Goal: Transaction & Acquisition: Purchase product/service

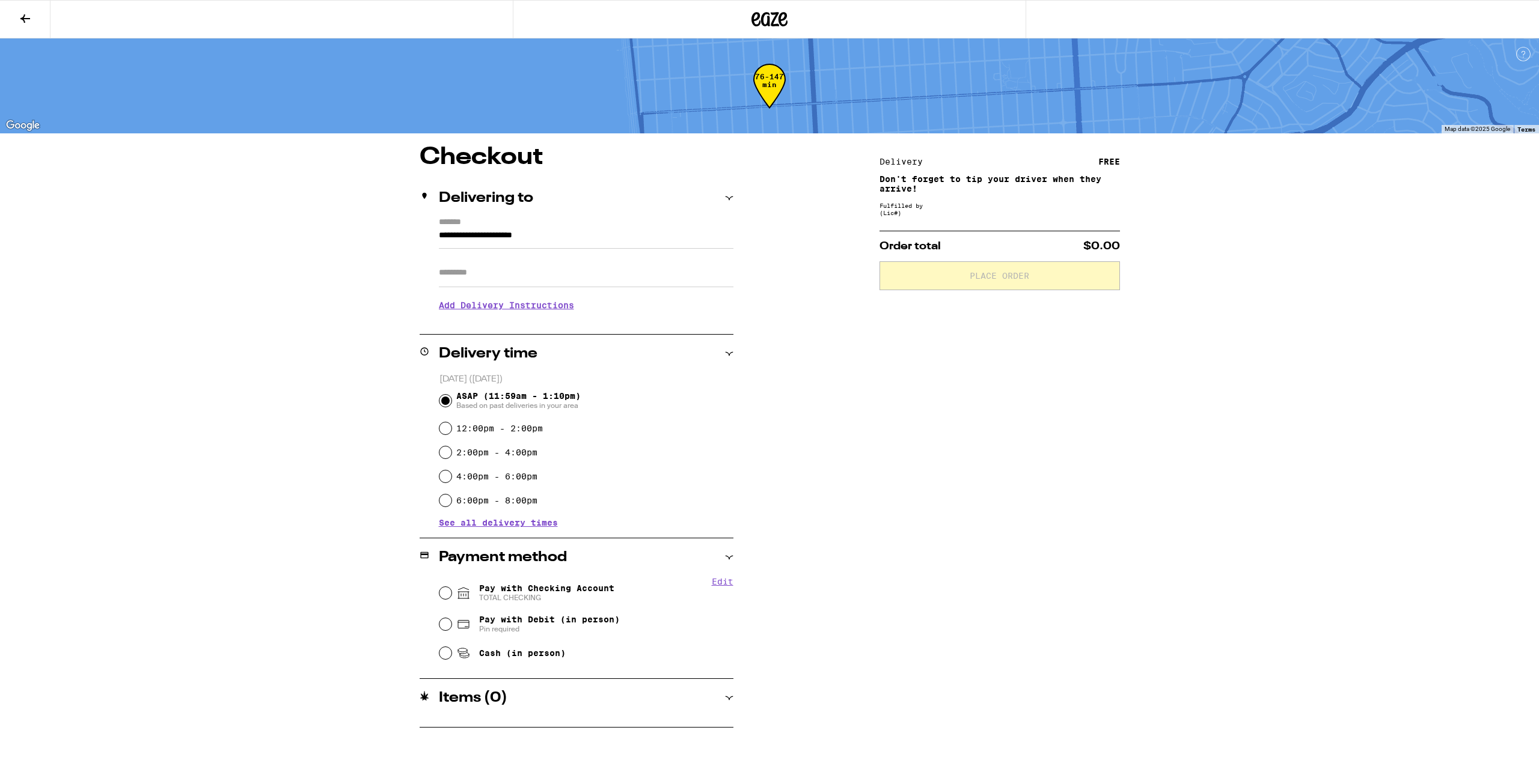
click at [28, 30] on button at bounding box center [25, 19] width 50 height 38
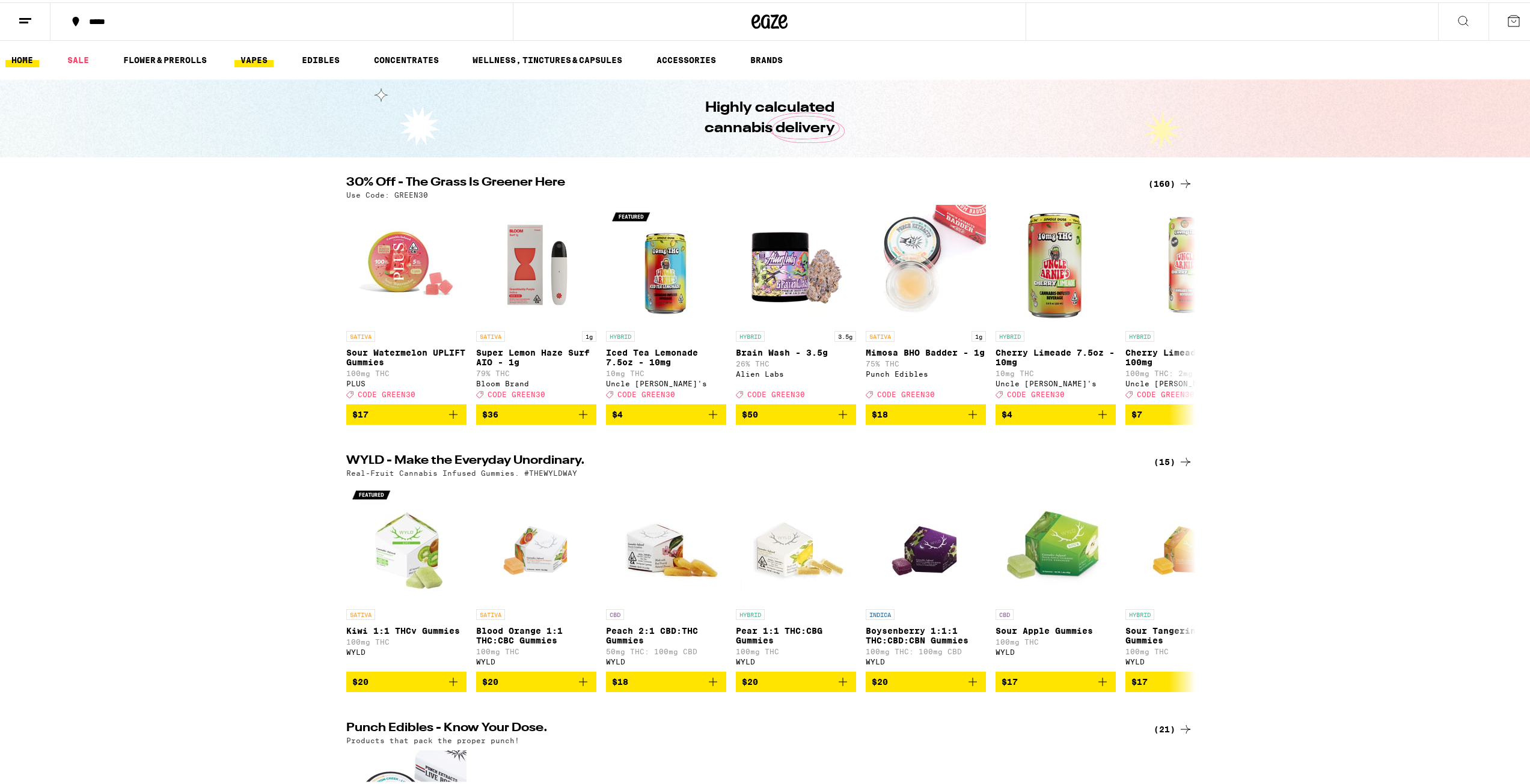
drag, startPoint x: 261, startPoint y: 65, endPoint x: 273, endPoint y: 56, distance: 15.0
click at [261, 65] on link "VAPES" at bounding box center [253, 58] width 39 height 15
click at [272, 56] on link "VAPES" at bounding box center [253, 58] width 39 height 15
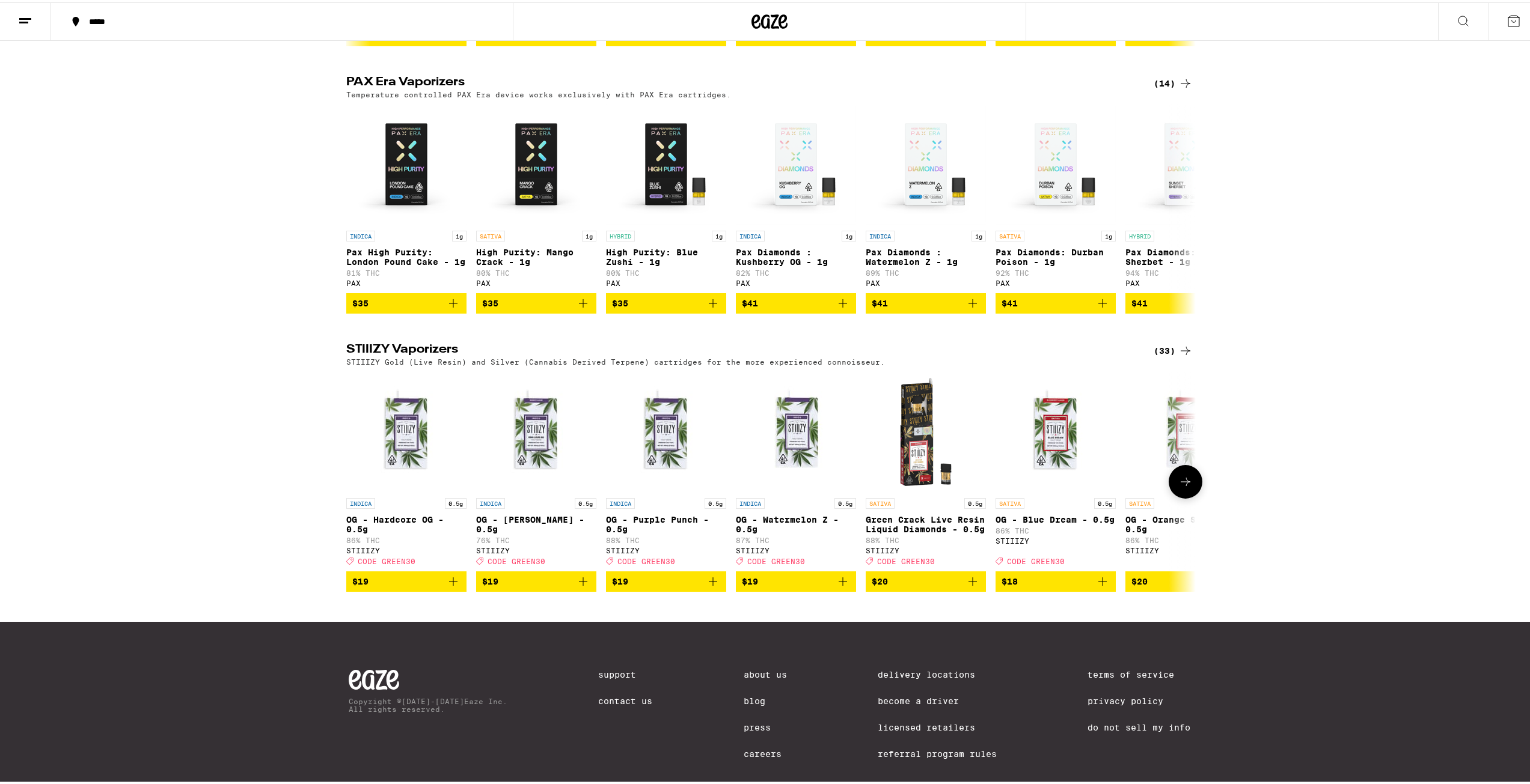
scroll to position [1259, 0]
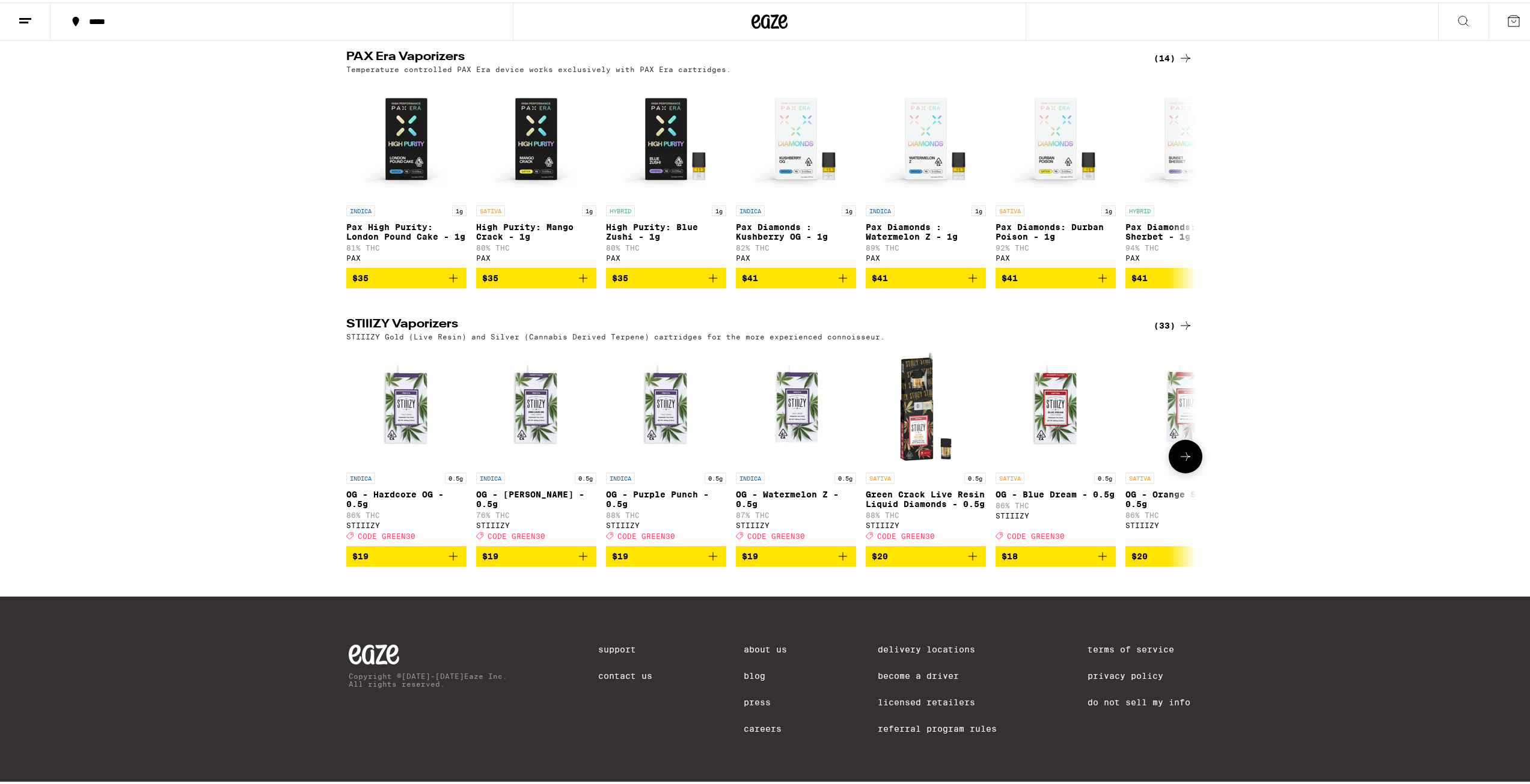
click at [1178, 447] on icon at bounding box center [1185, 455] width 15 height 15
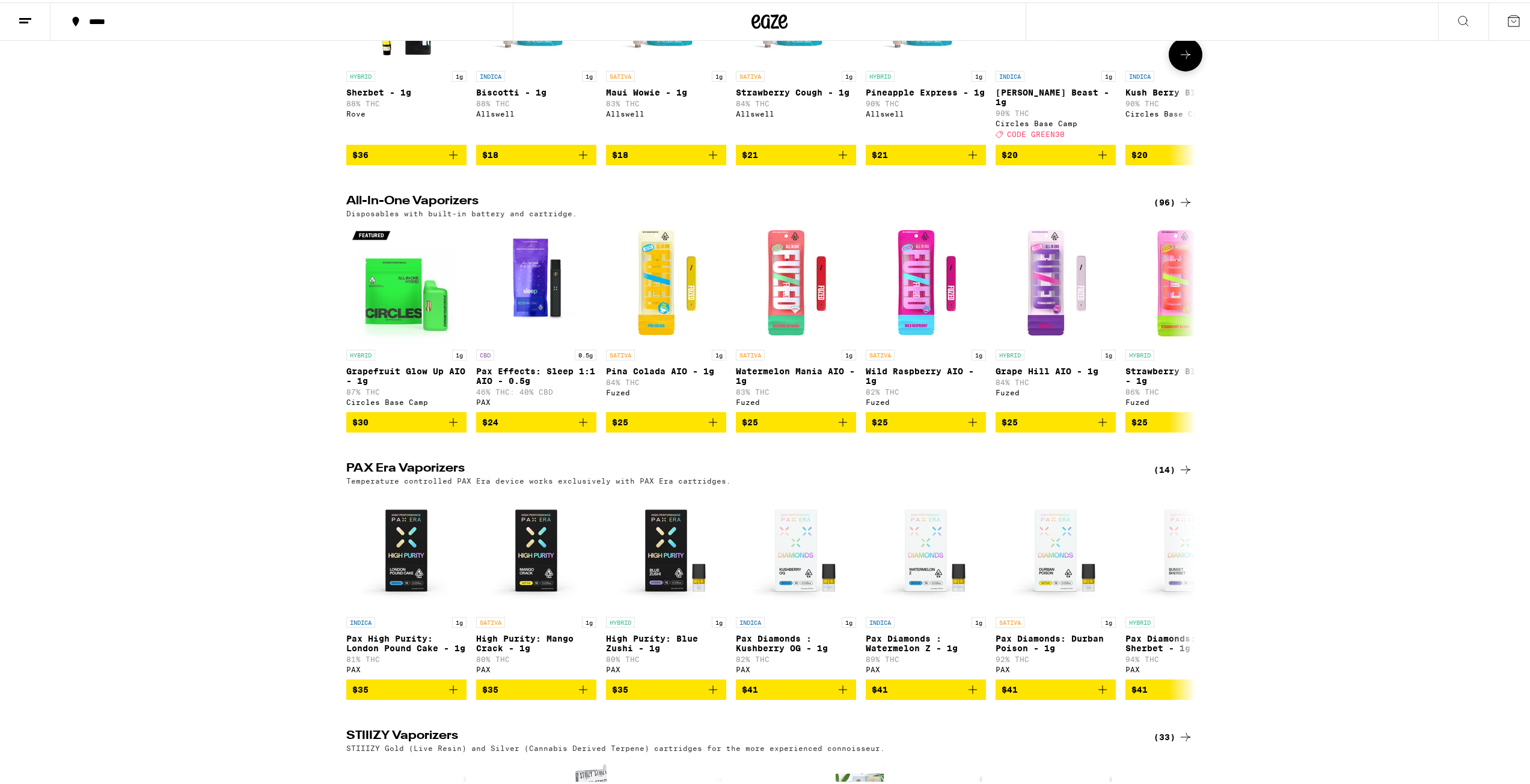
scroll to position [0, 0]
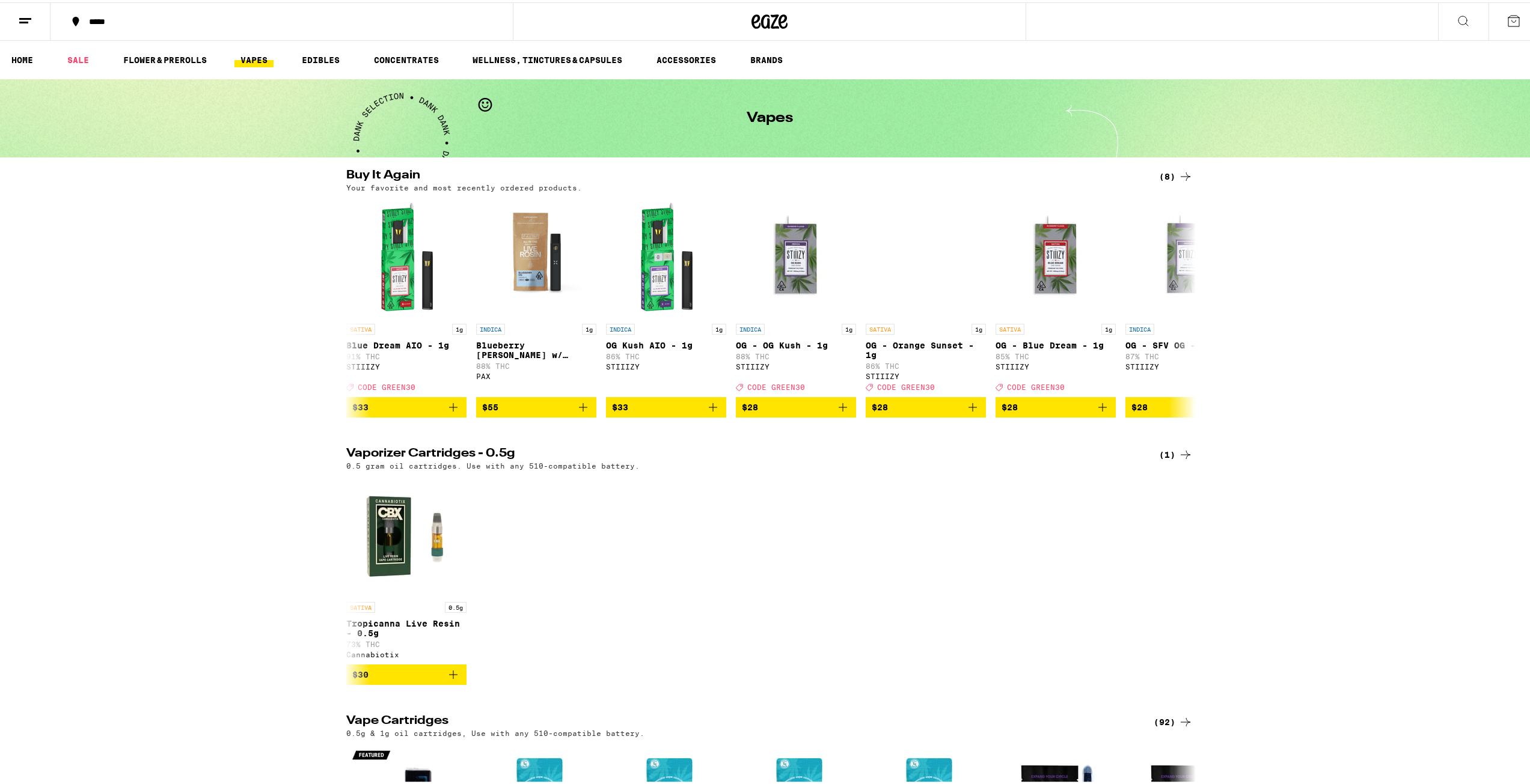
drag, startPoint x: 1269, startPoint y: 432, endPoint x: 1001, endPoint y: -52, distance: 553.2
click at [737, 64] on ul "HOME SALE FLOWER & PREROLLS VAPES EDIBLES CONCENTRATES WELLNESS, TINCTURES & CA…" at bounding box center [769, 58] width 1539 height 38
click at [709, 64] on link "ACCESSORIES" at bounding box center [686, 58] width 71 height 15
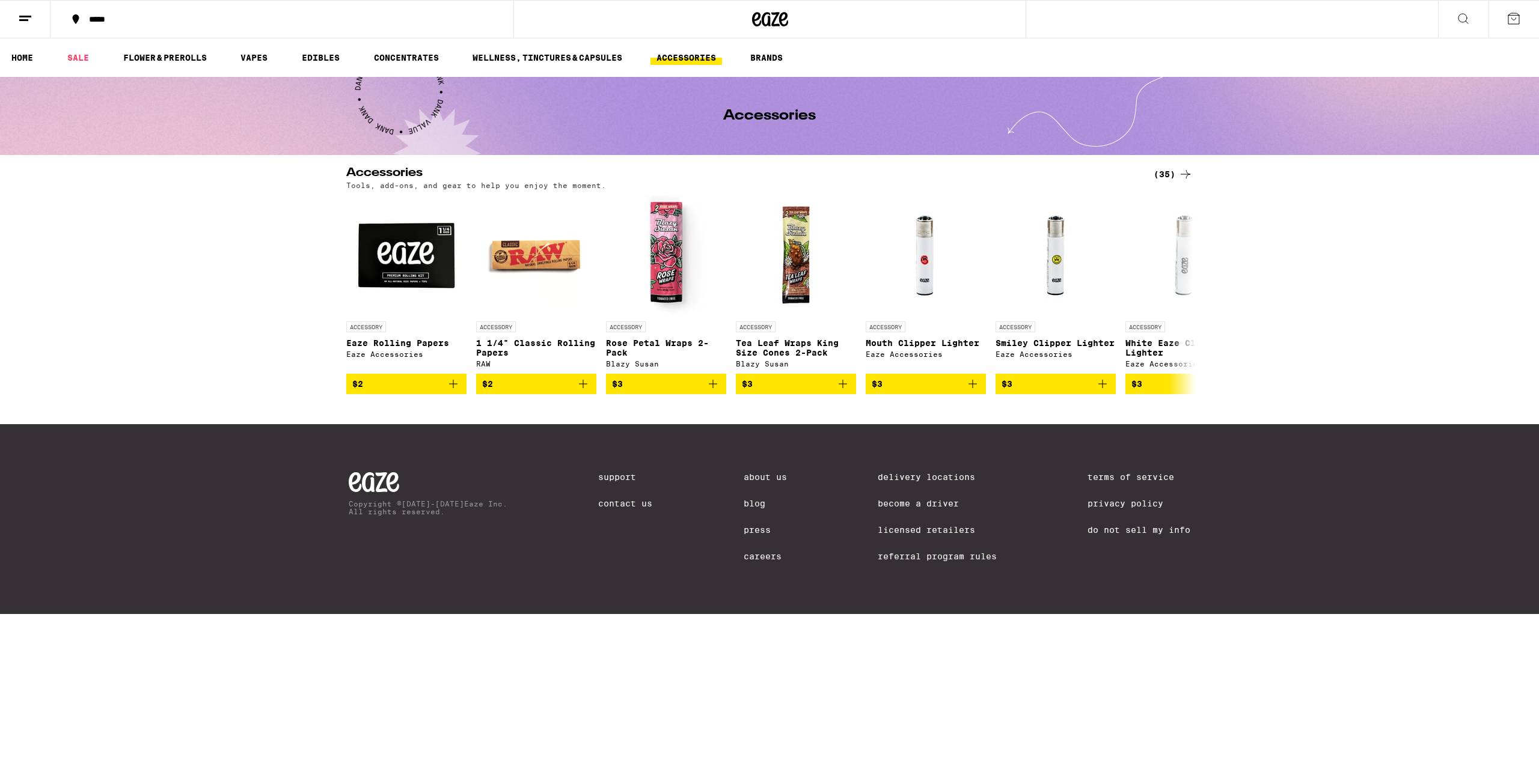
click at [1167, 173] on div "(35)" at bounding box center [1173, 175] width 39 height 15
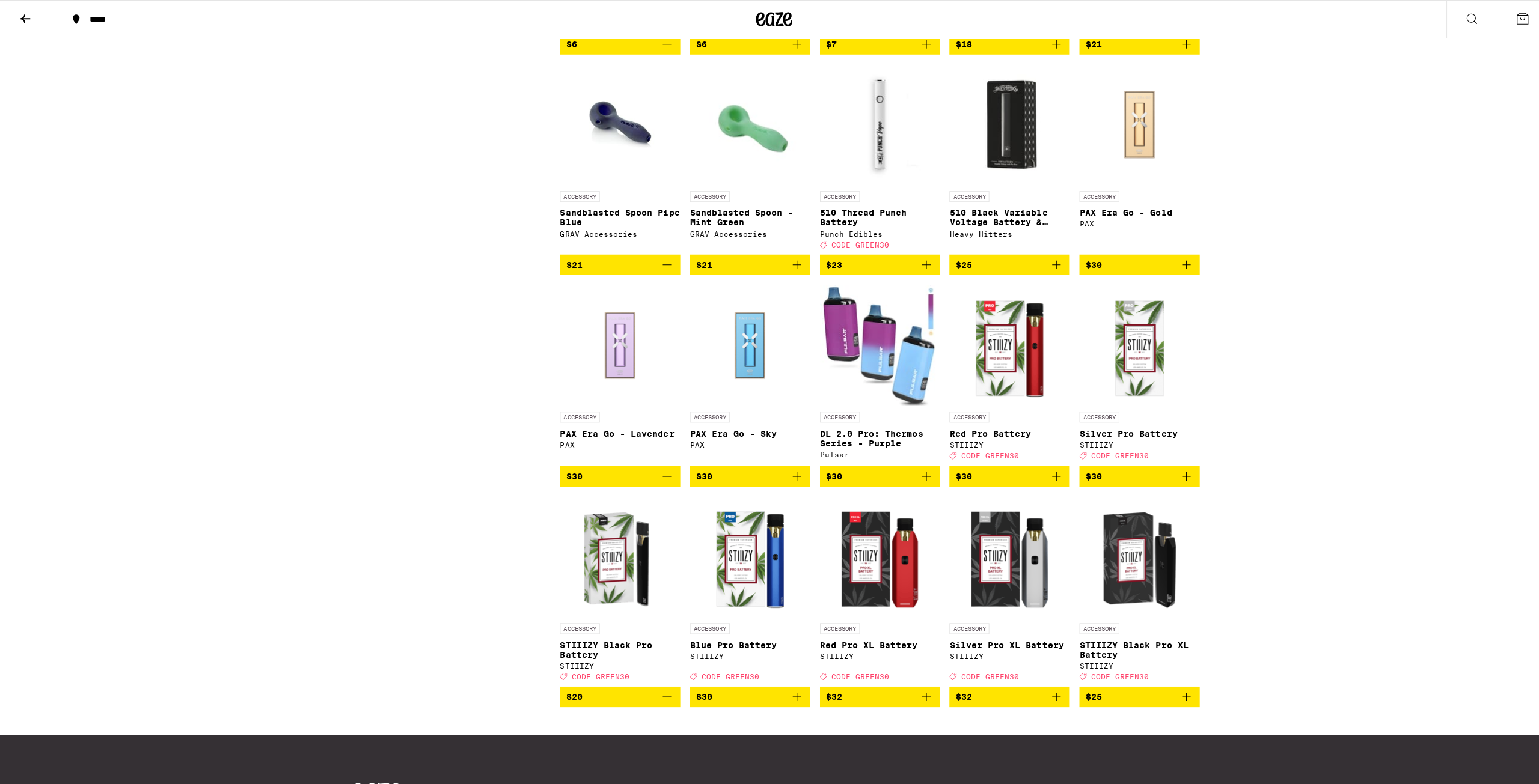
scroll to position [1123, 0]
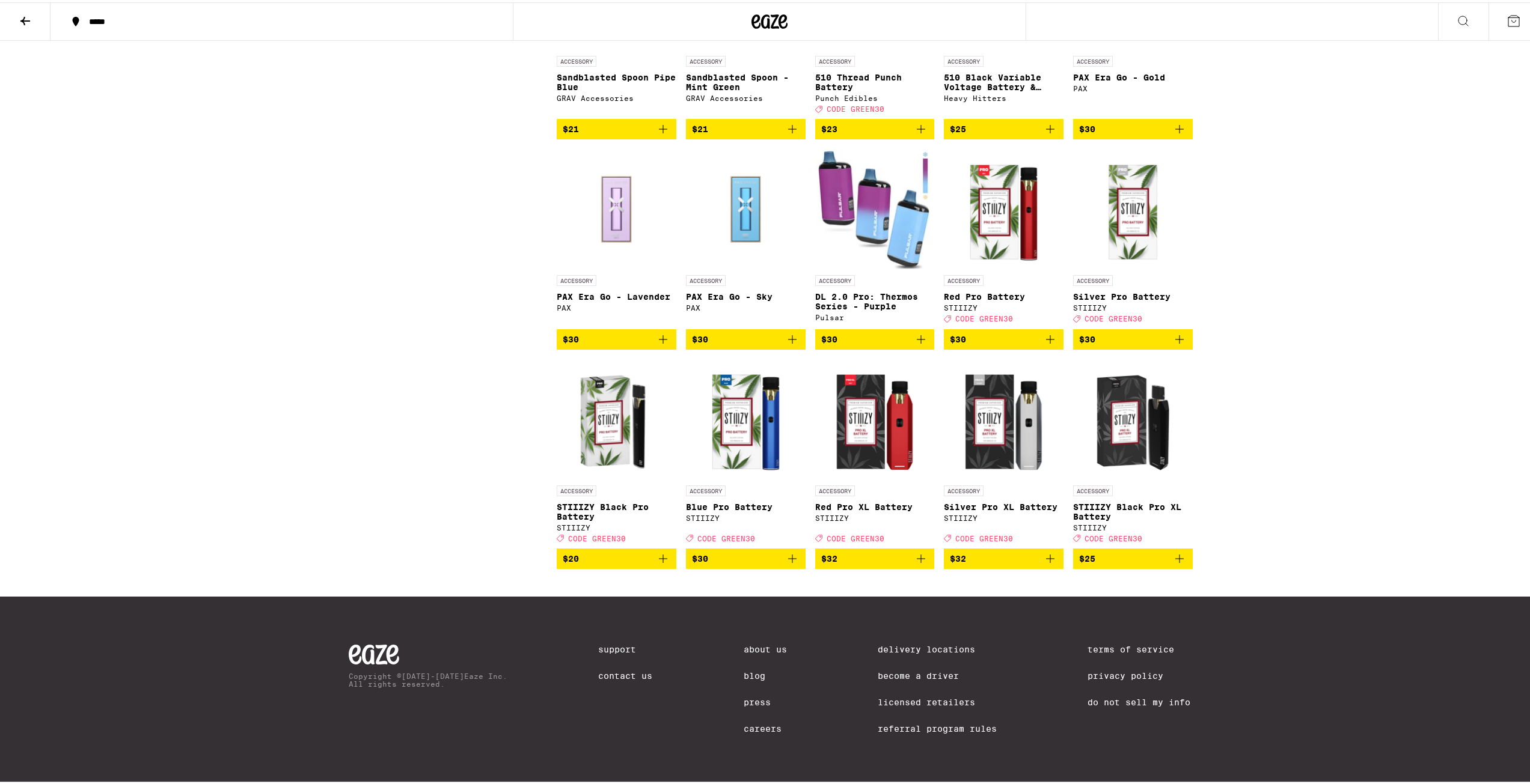
click at [1106, 533] on span "CODE GREEN30" at bounding box center [1113, 537] width 58 height 8
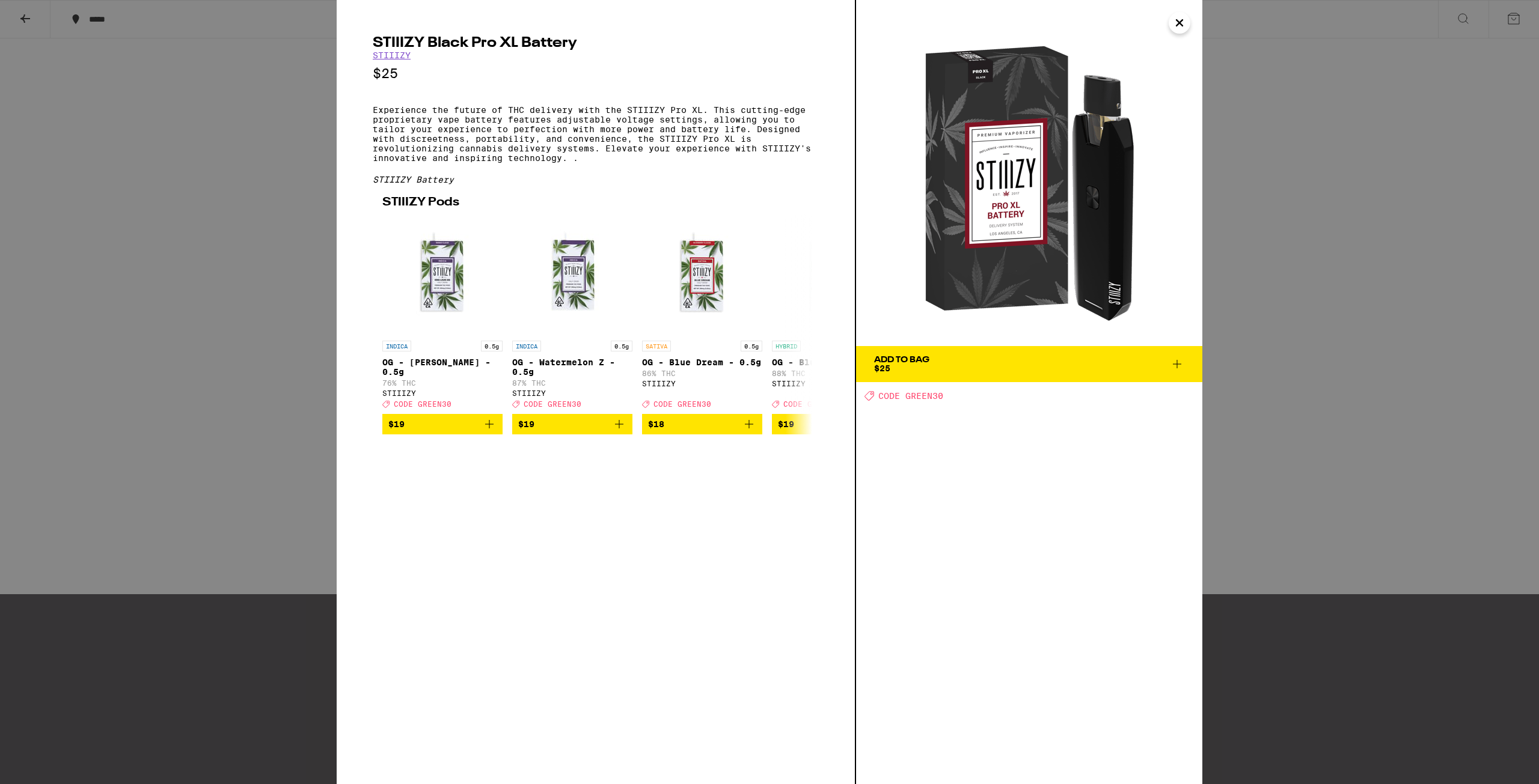
click at [921, 364] on div "Add To Bag" at bounding box center [902, 360] width 56 height 9
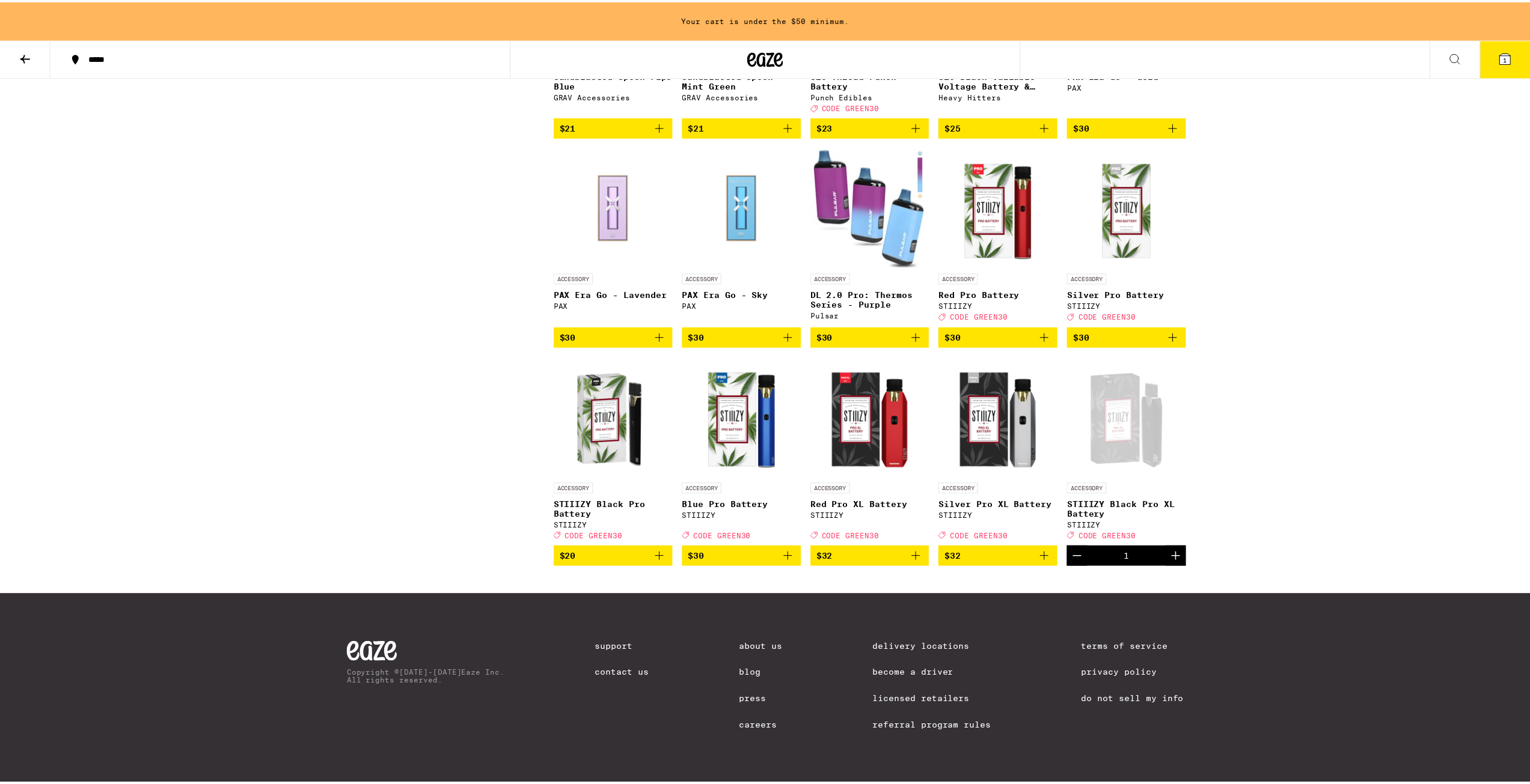
scroll to position [1161, 0]
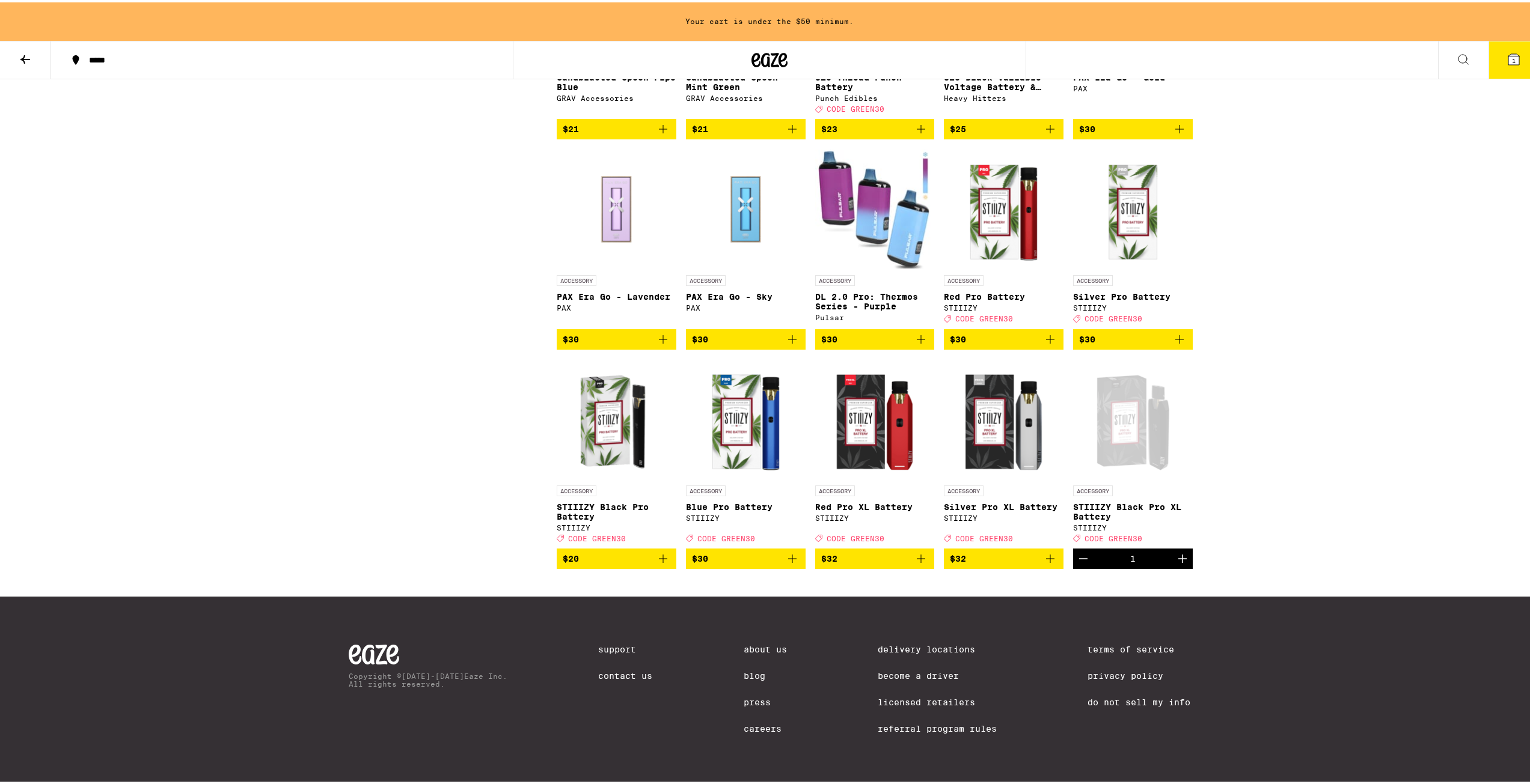
drag, startPoint x: 1187, startPoint y: 380, endPoint x: 1164, endPoint y: 91, distance: 289.9
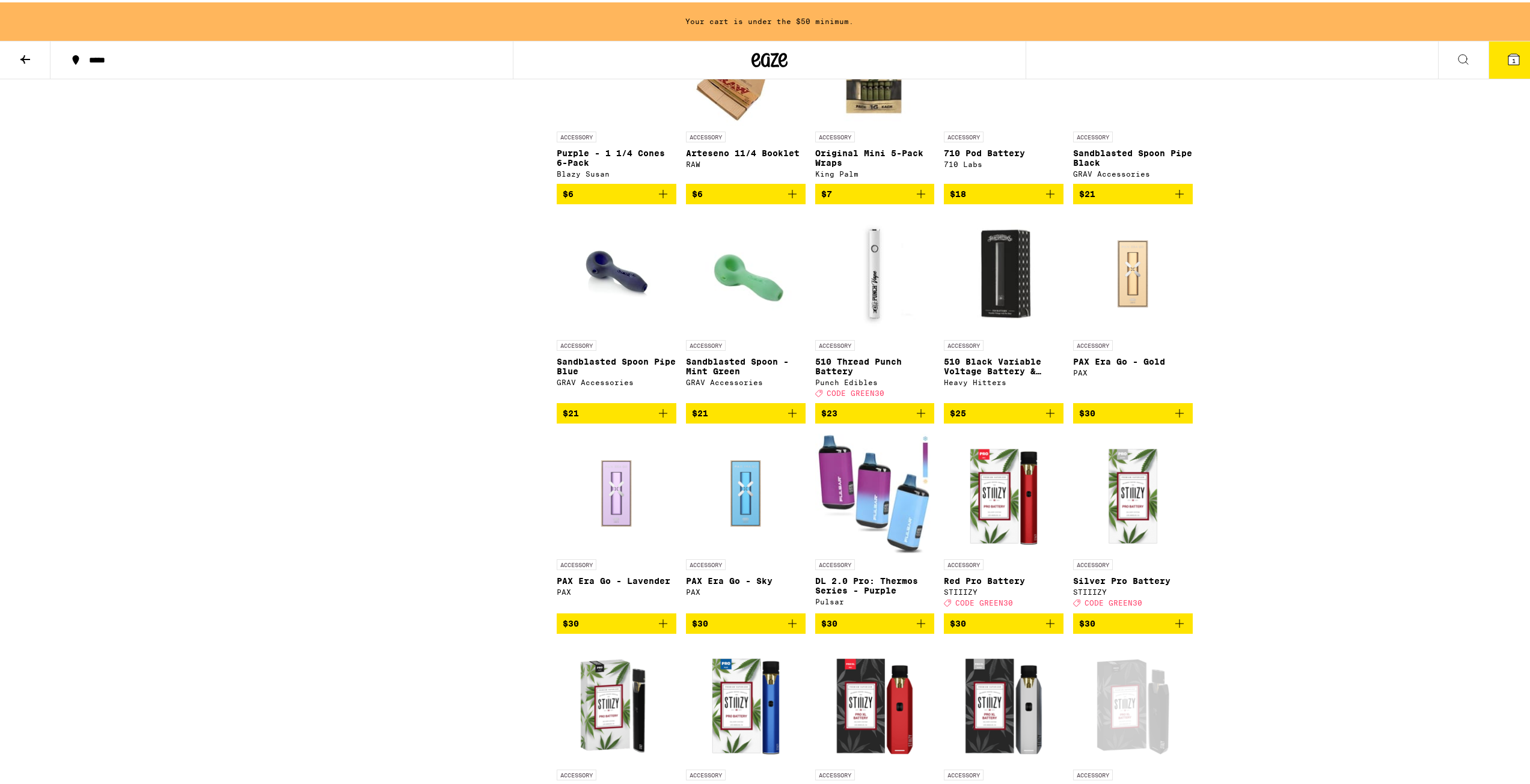
scroll to position [0, 0]
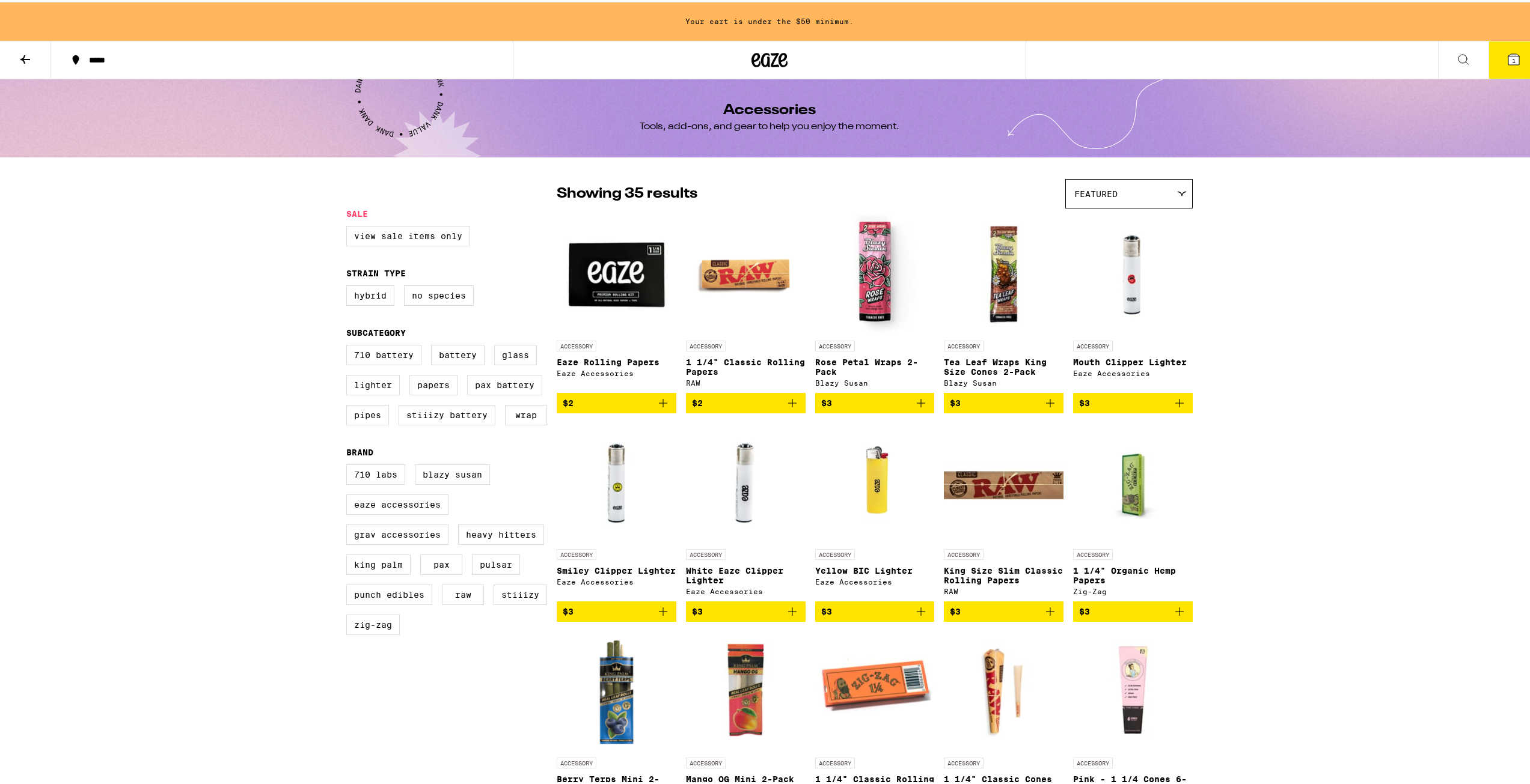
drag, startPoint x: 1284, startPoint y: 181, endPoint x: 1238, endPoint y: -45, distance: 230.6
click at [753, 62] on icon at bounding box center [756, 58] width 9 height 15
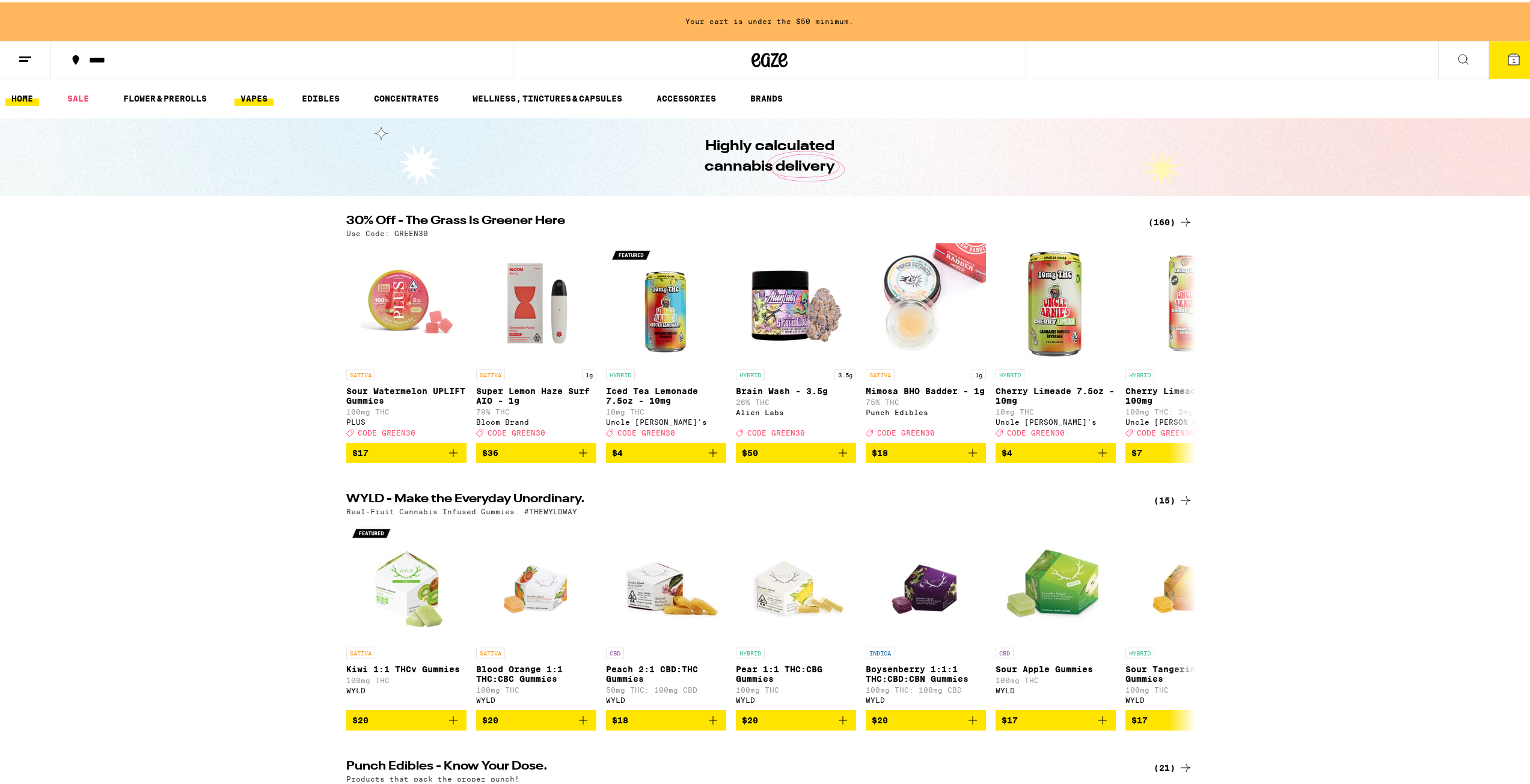
click at [255, 99] on link "VAPES" at bounding box center [253, 96] width 39 height 15
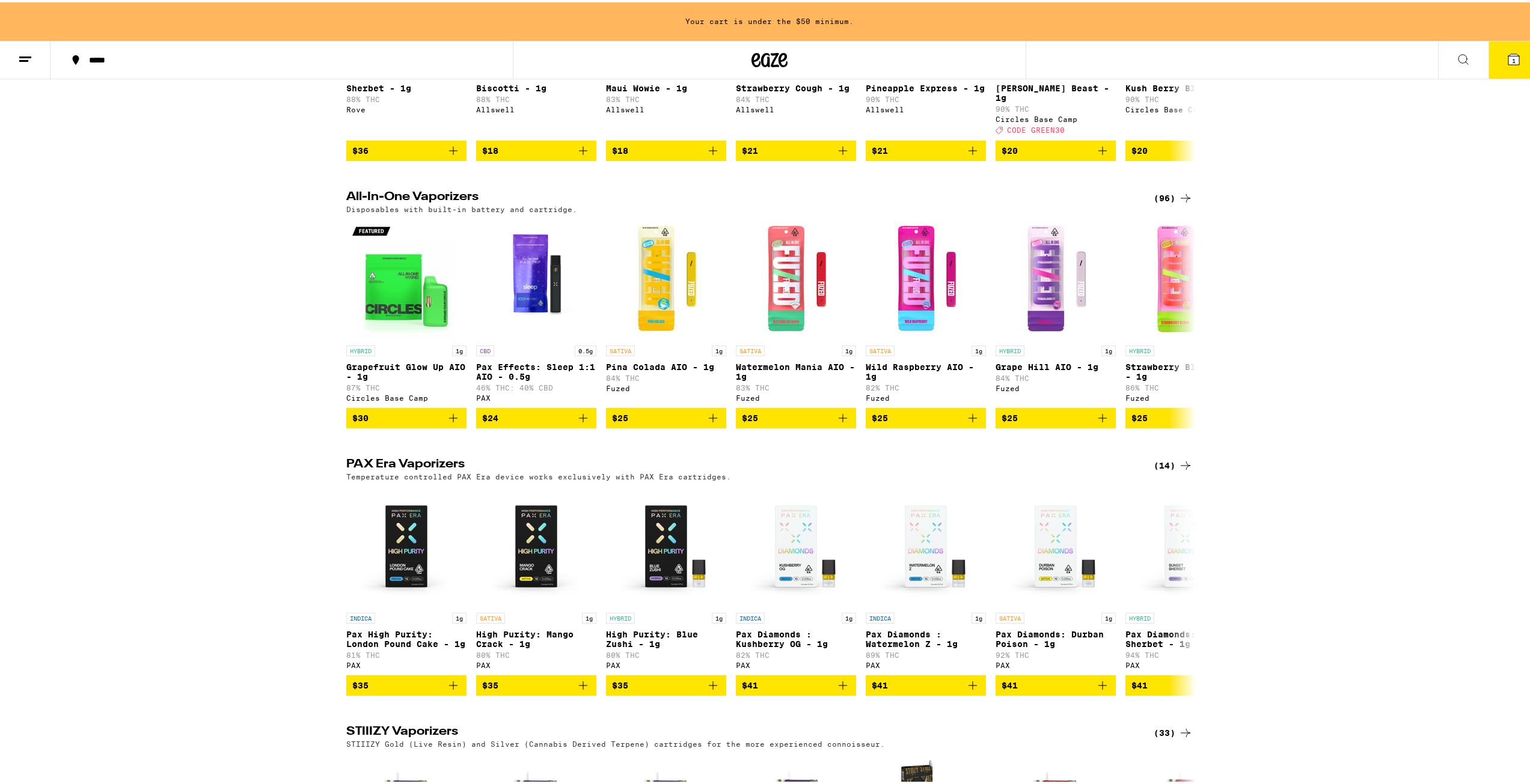
scroll to position [1202, 0]
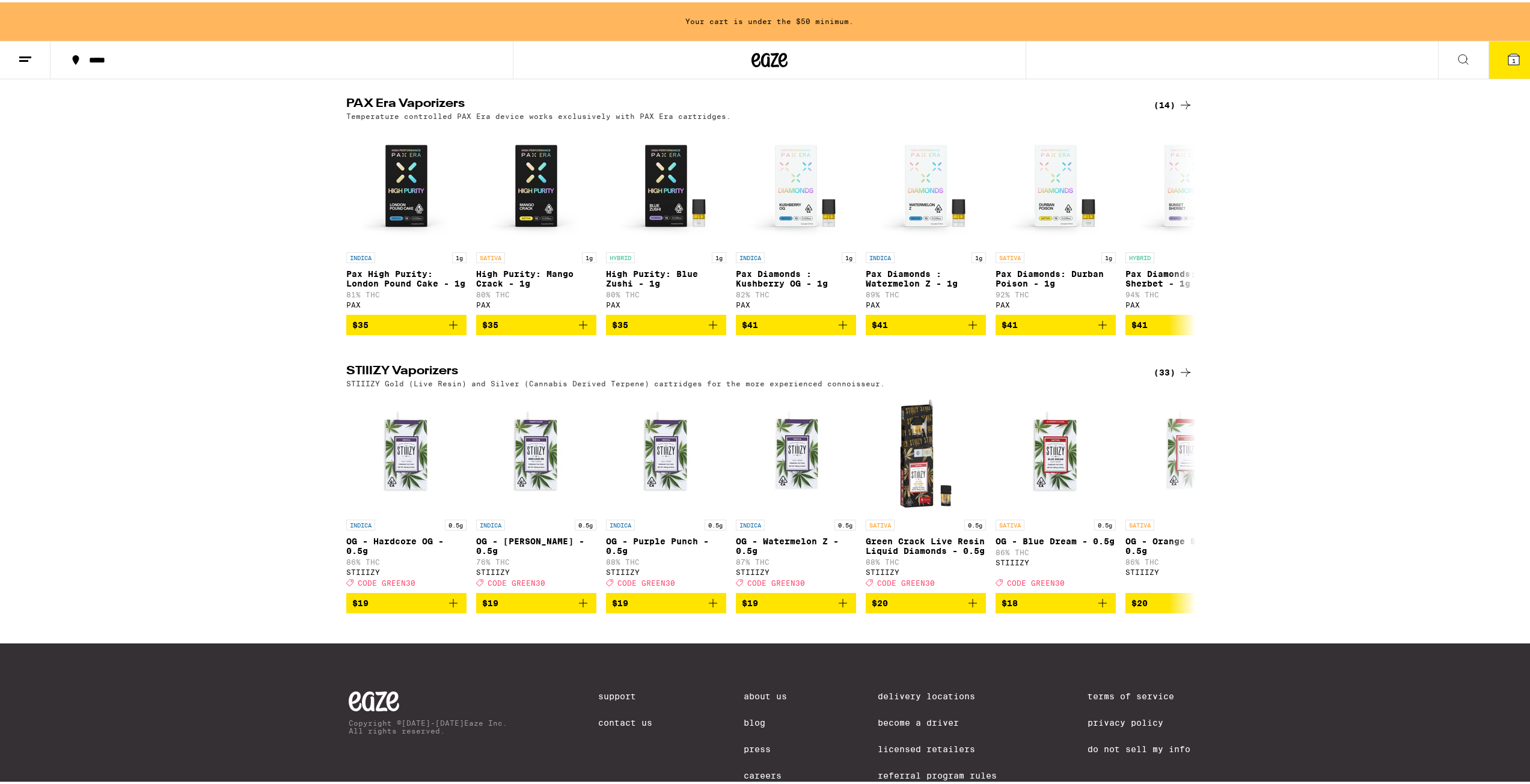
click at [1156, 377] on div "(33)" at bounding box center [1173, 370] width 39 height 15
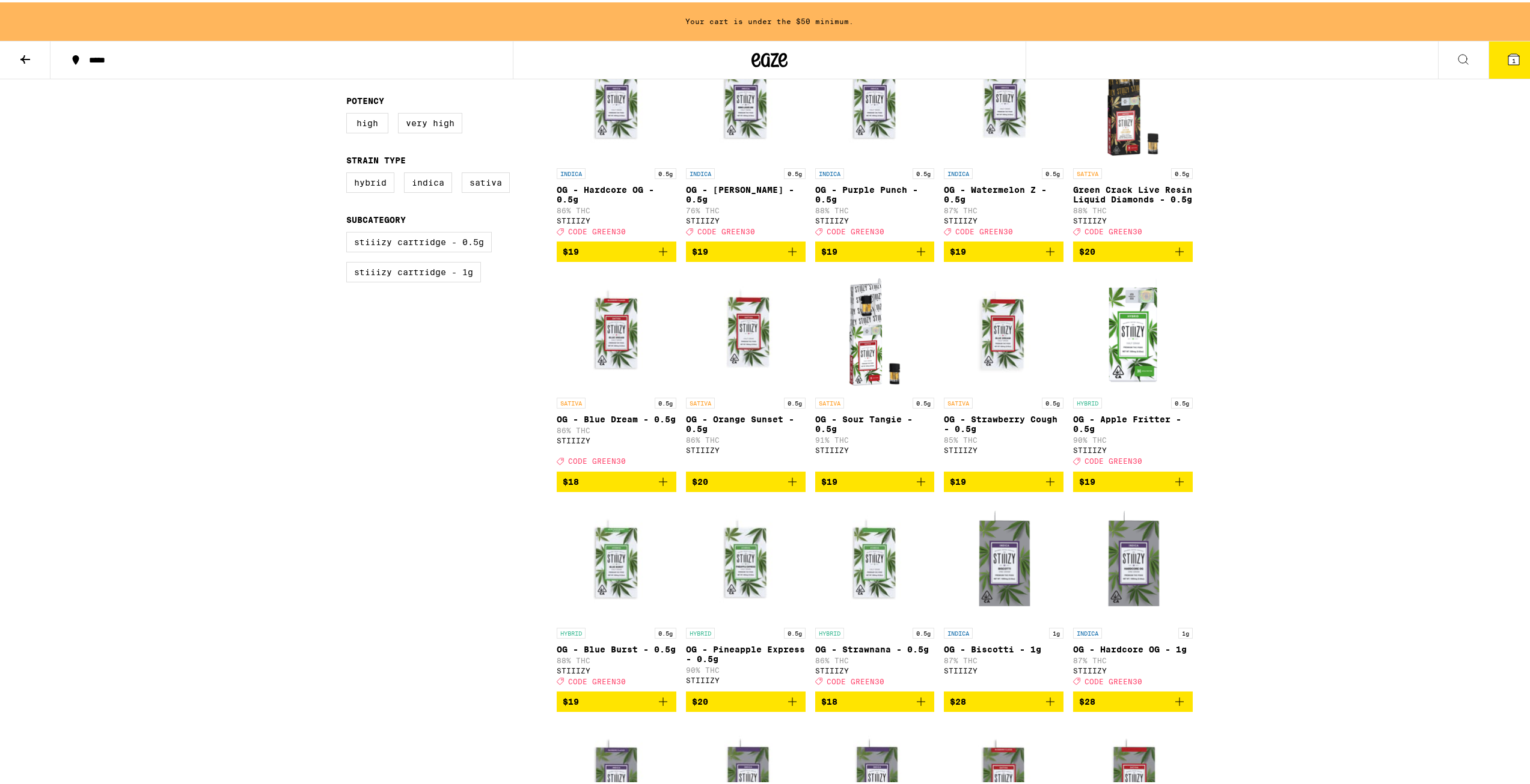
scroll to position [180, 0]
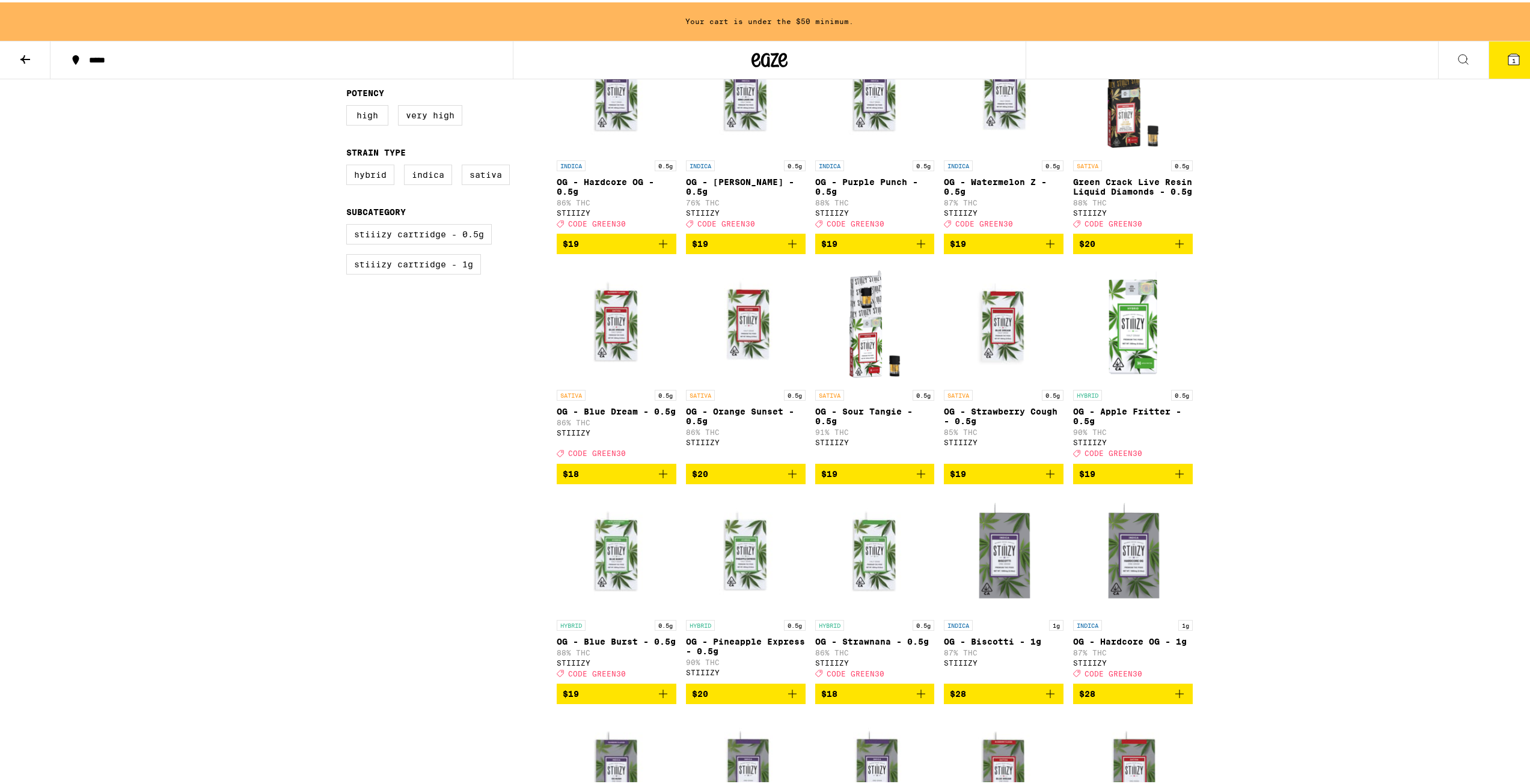
click at [1151, 249] on span "$20" at bounding box center [1132, 241] width 108 height 15
click at [1509, 58] on icon at bounding box center [1513, 57] width 11 height 11
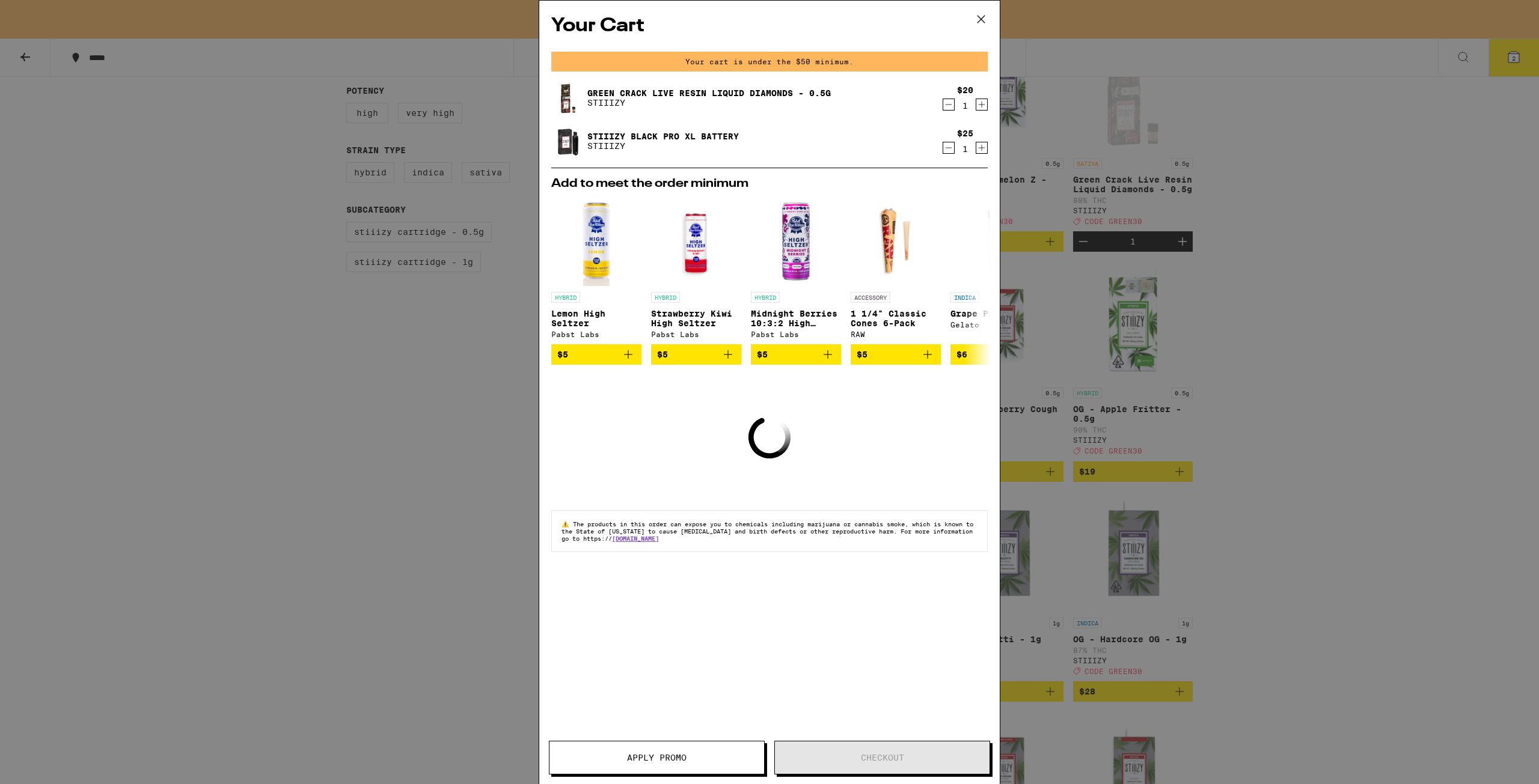
click at [1254, 213] on div "Your Cart Your cart is under the $50 minimum. Green Crack Live Resin Liquid Dia…" at bounding box center [769, 392] width 1539 height 784
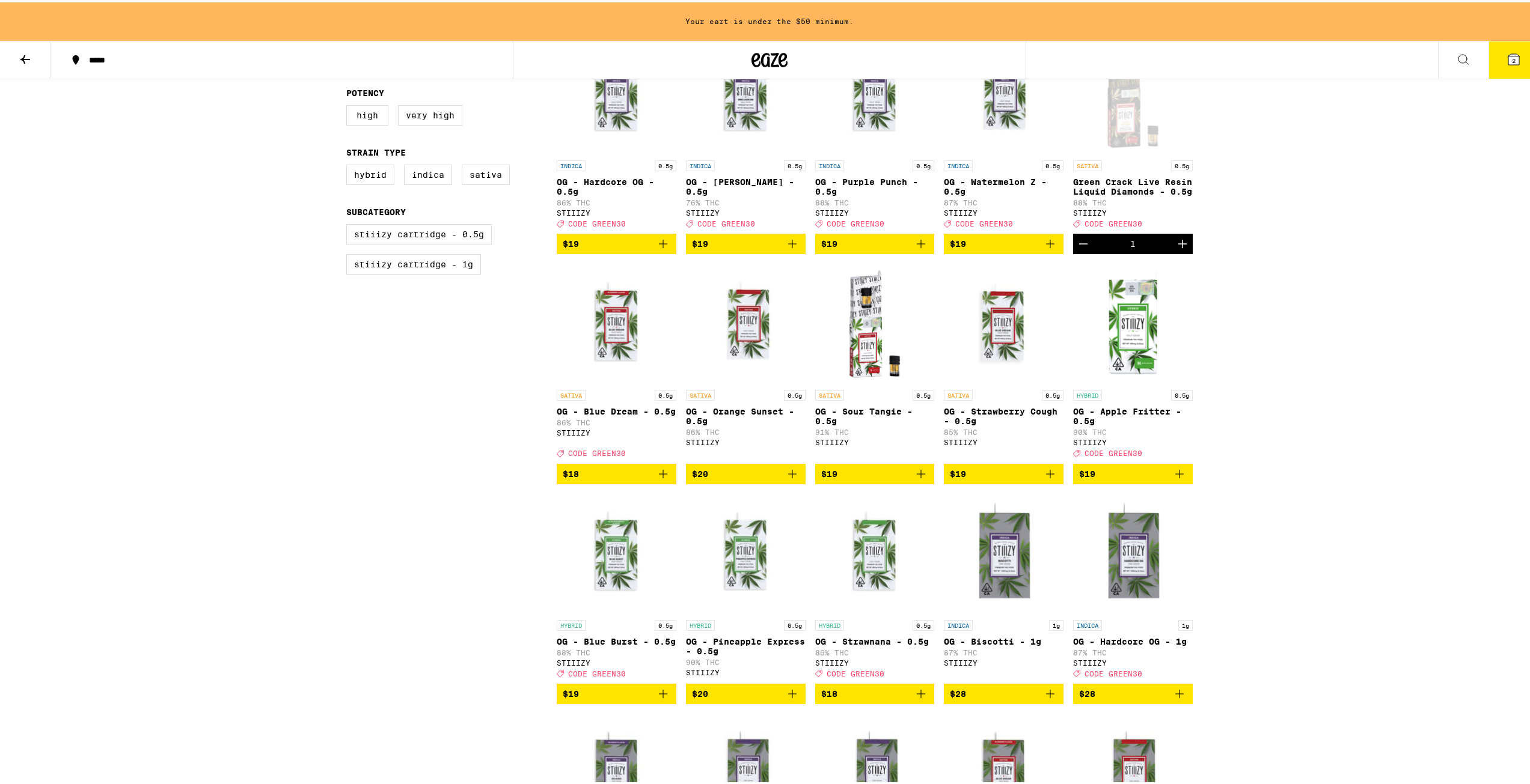
click at [1081, 249] on icon "Decrement" at bounding box center [1083, 241] width 15 height 15
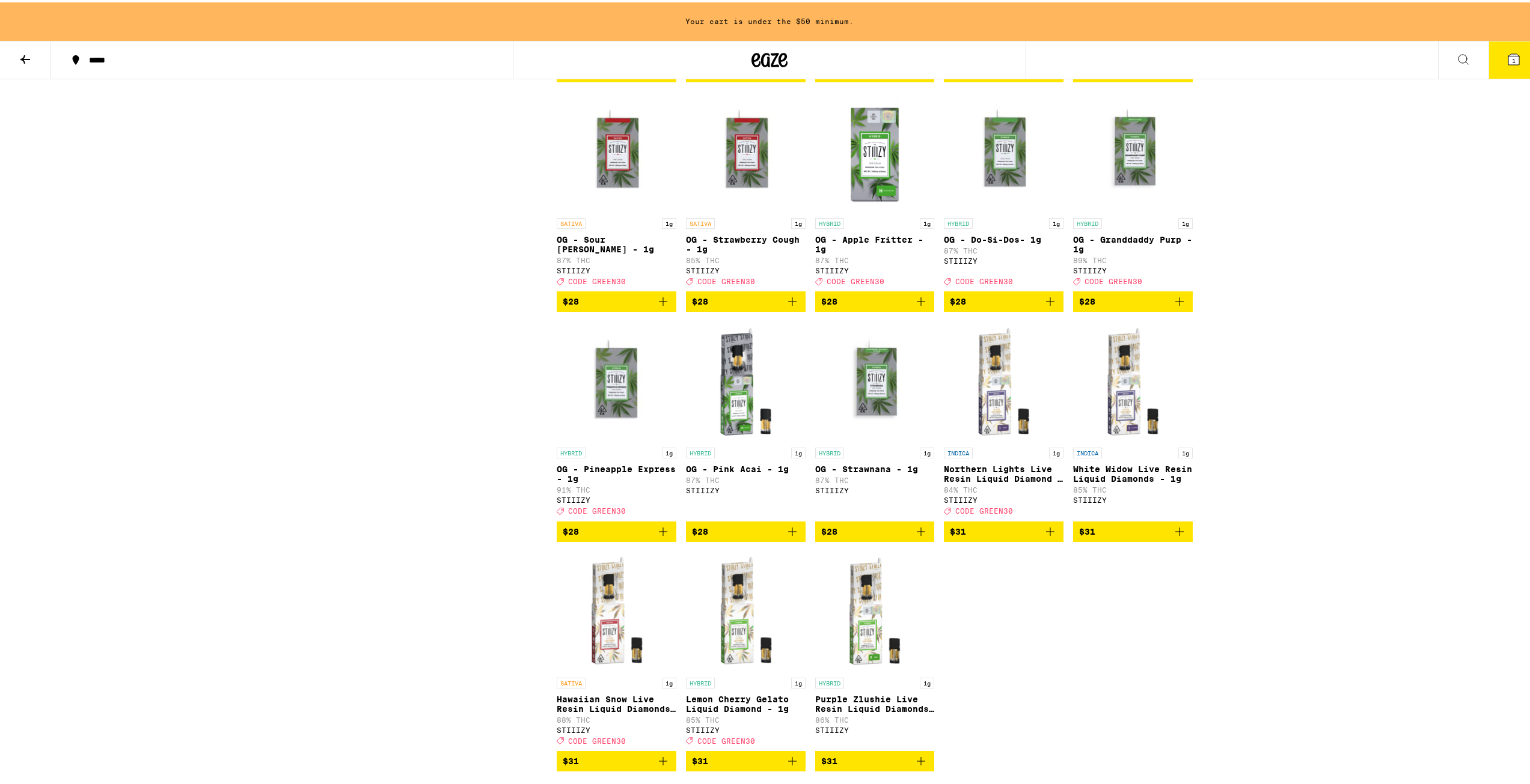
scroll to position [1202, 0]
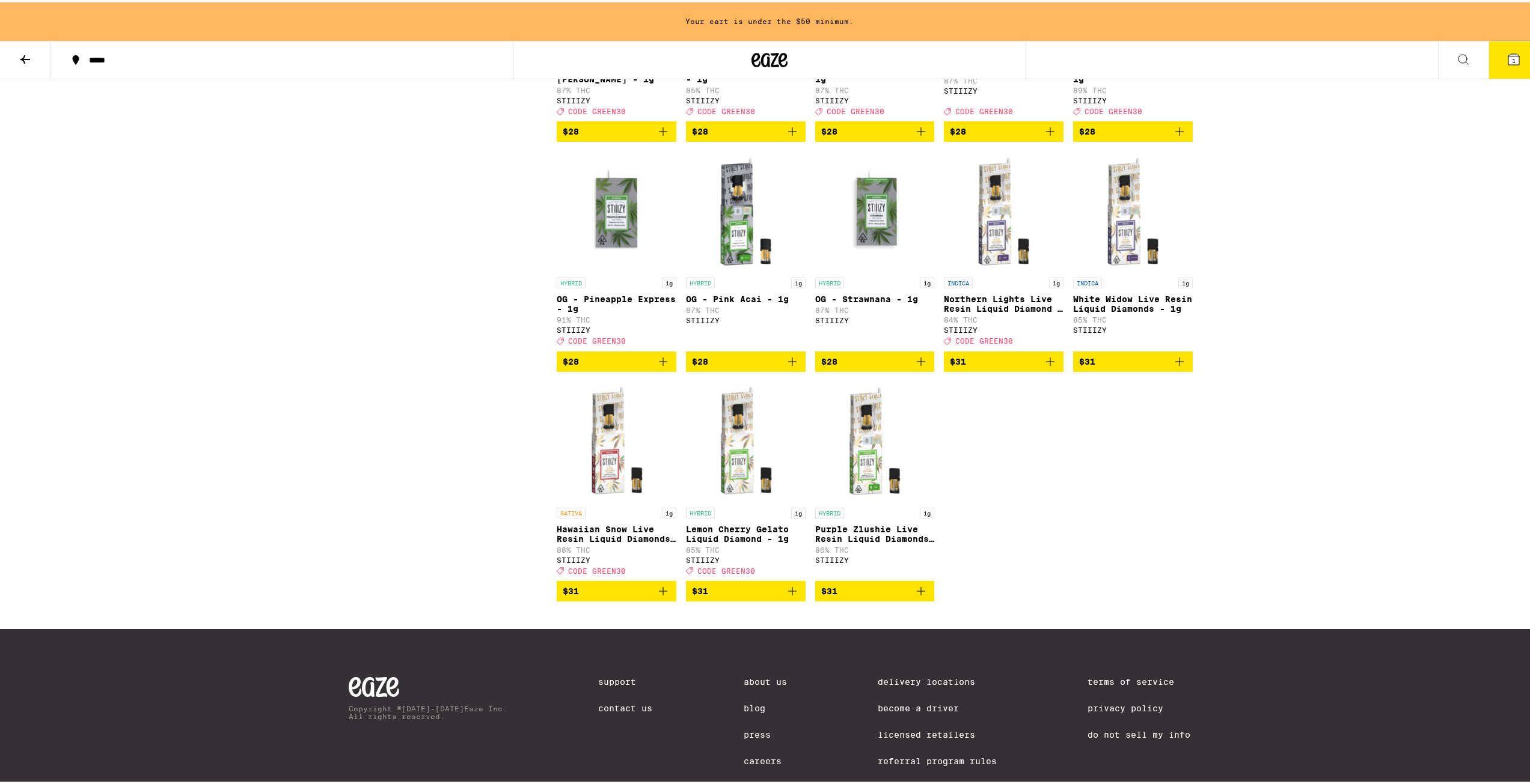
click at [790, 596] on icon "Add to bag" at bounding box center [792, 589] width 15 height 15
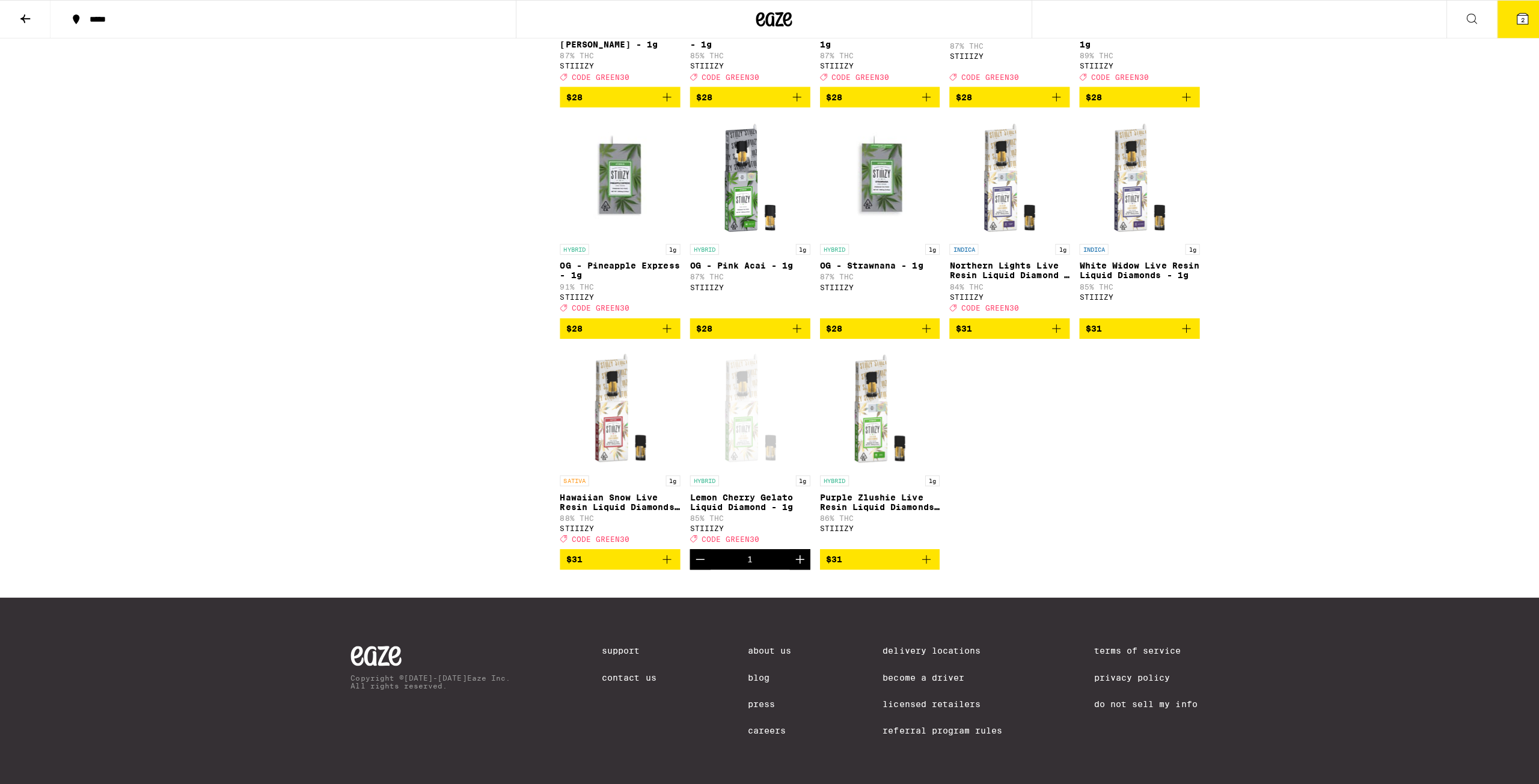
scroll to position [1164, 0]
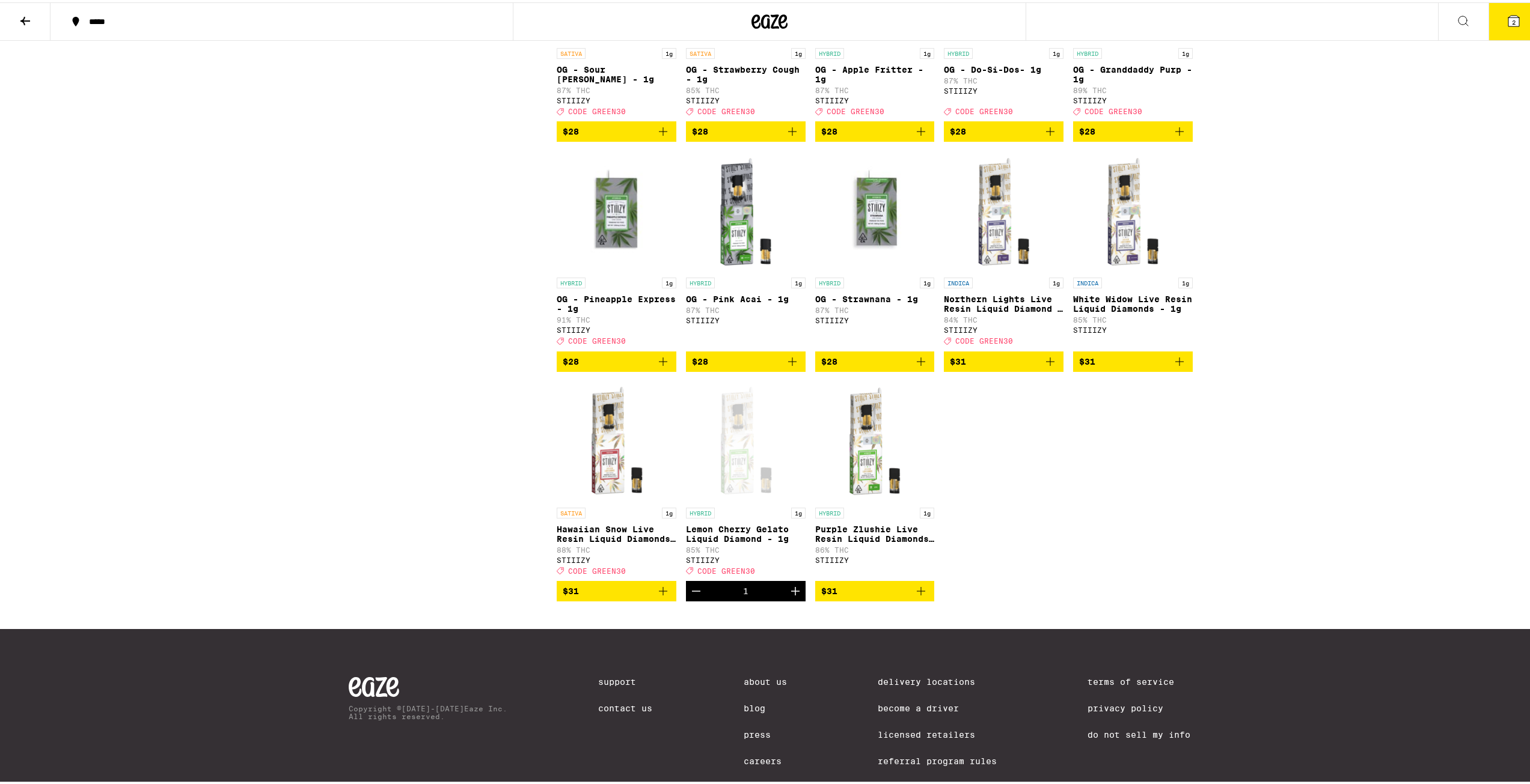
click at [1509, 28] on button "2" at bounding box center [1513, 19] width 50 height 37
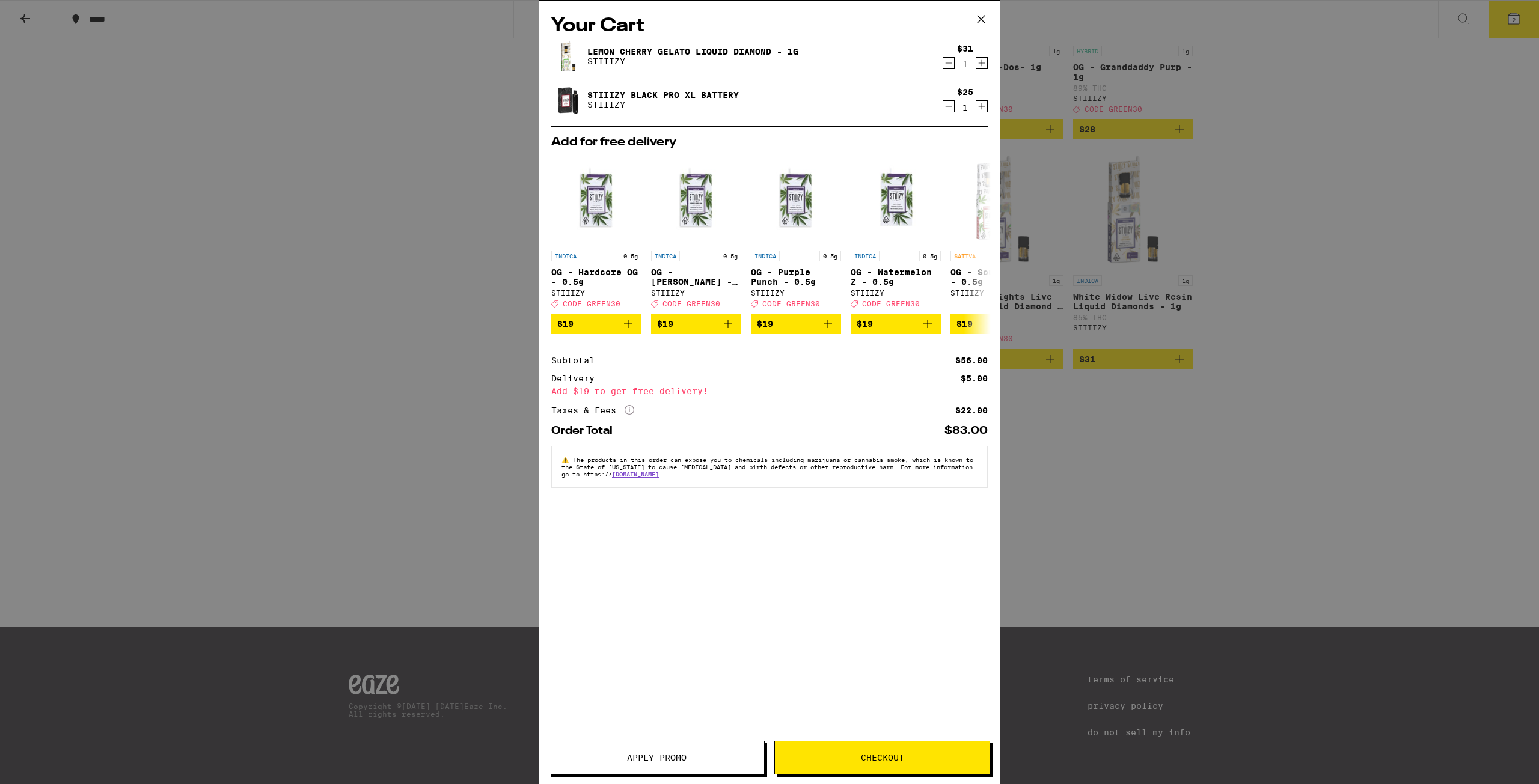
click at [893, 767] on button "Checkout" at bounding box center [882, 758] width 216 height 34
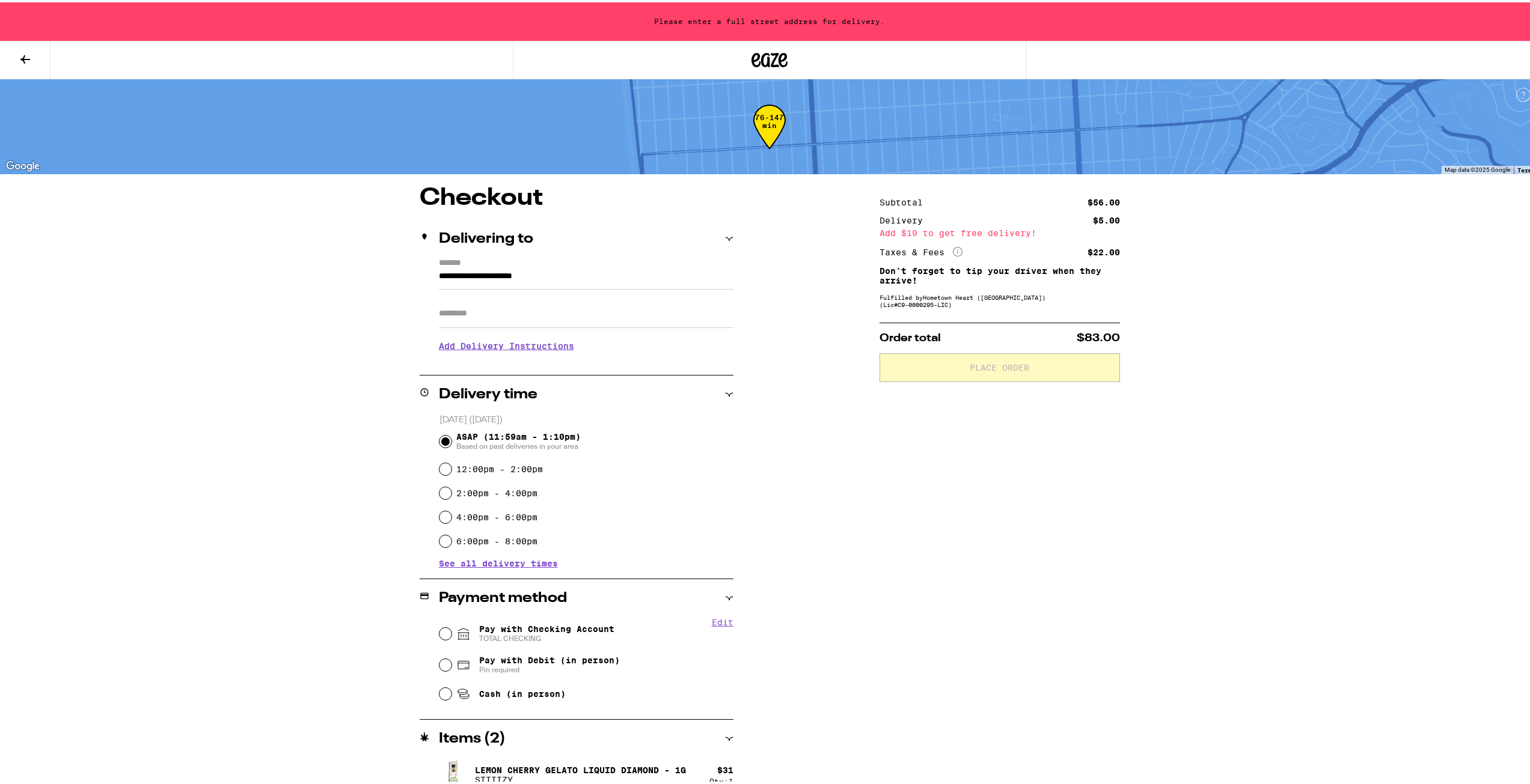
click at [642, 318] on input "Apt/Suite" at bounding box center [586, 312] width 294 height 29
click at [592, 270] on input "**********" at bounding box center [586, 277] width 294 height 21
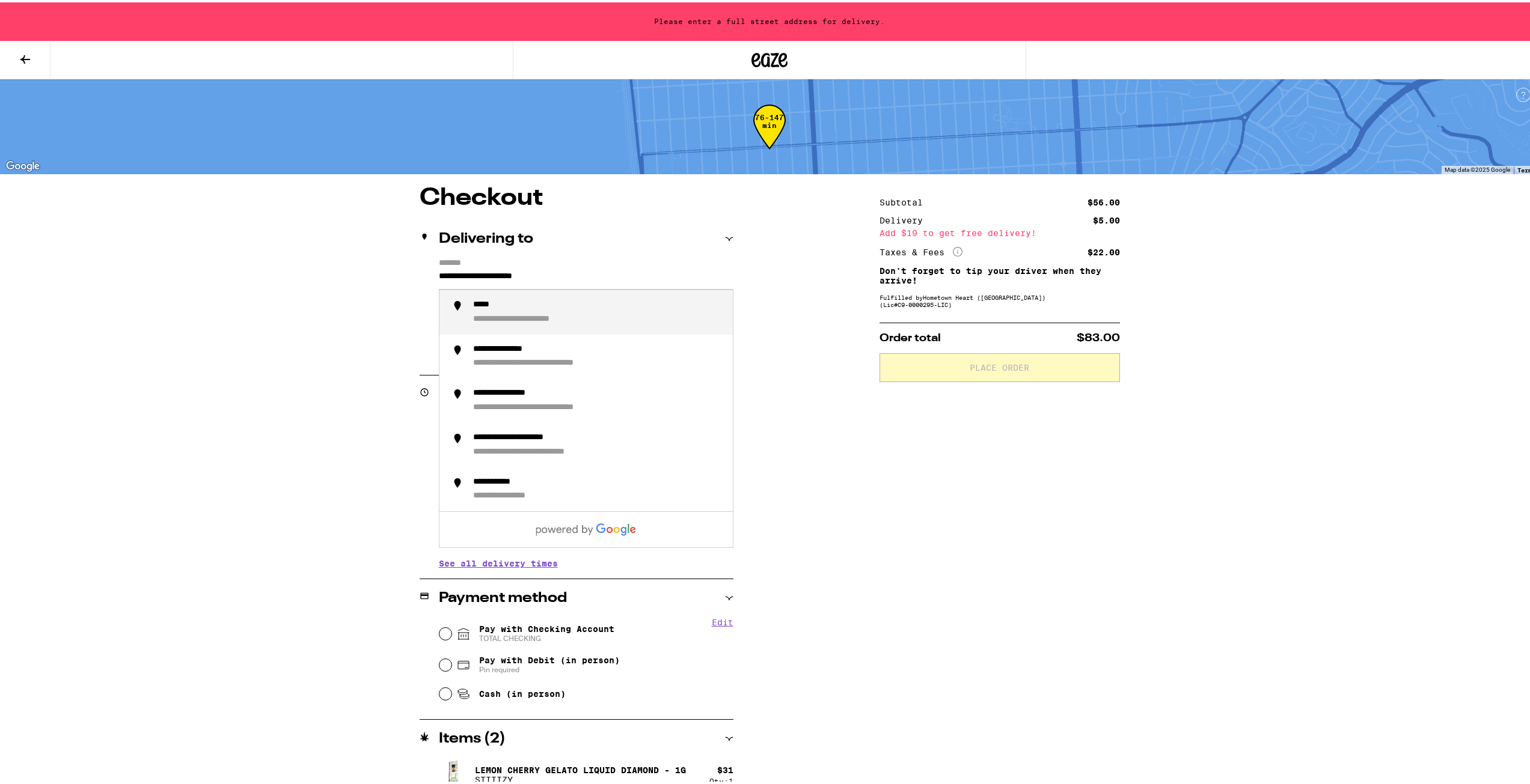
click at [592, 270] on input "**********" at bounding box center [586, 277] width 294 height 21
click at [584, 326] on li "**********" at bounding box center [586, 310] width 293 height 44
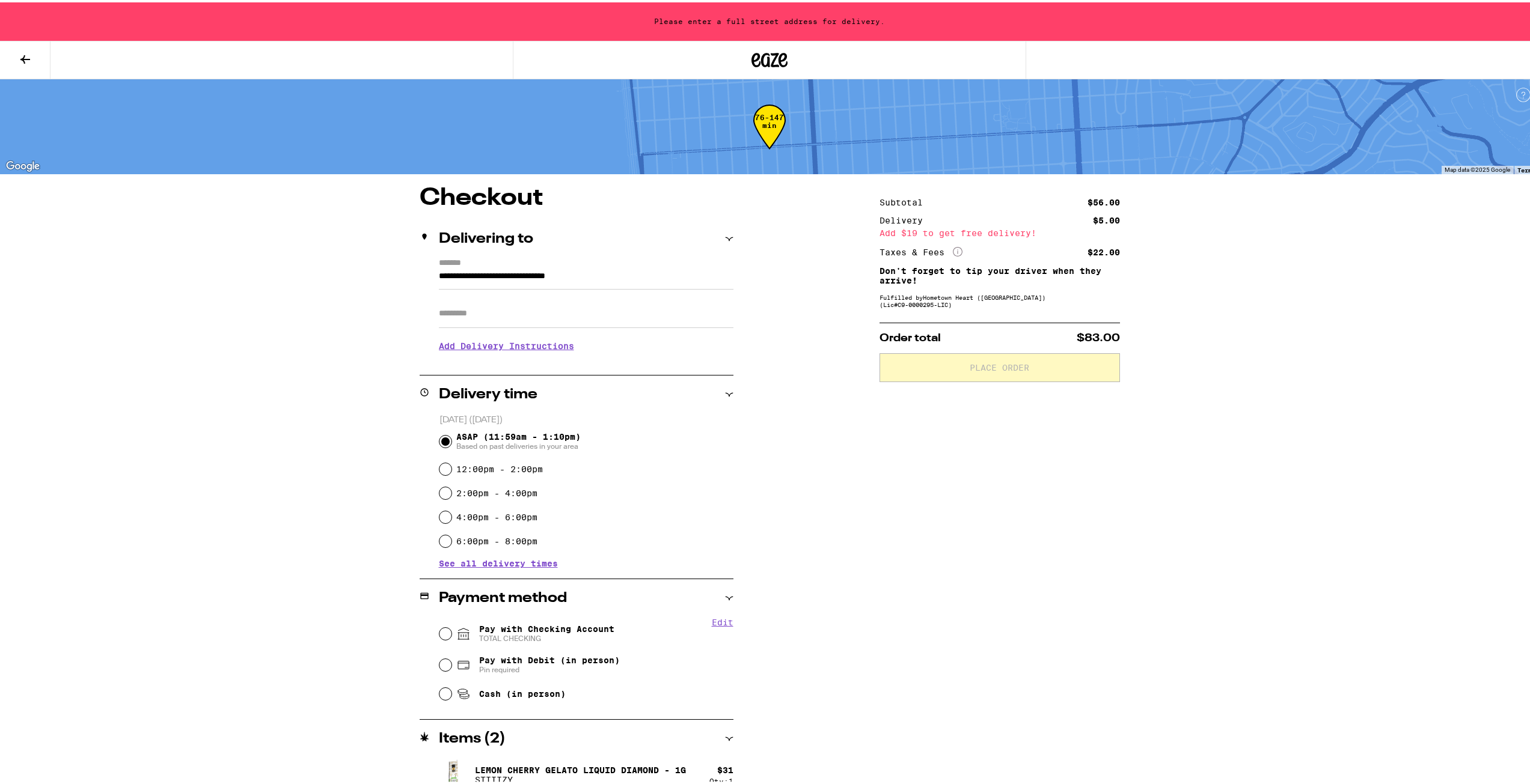
type input "**********"
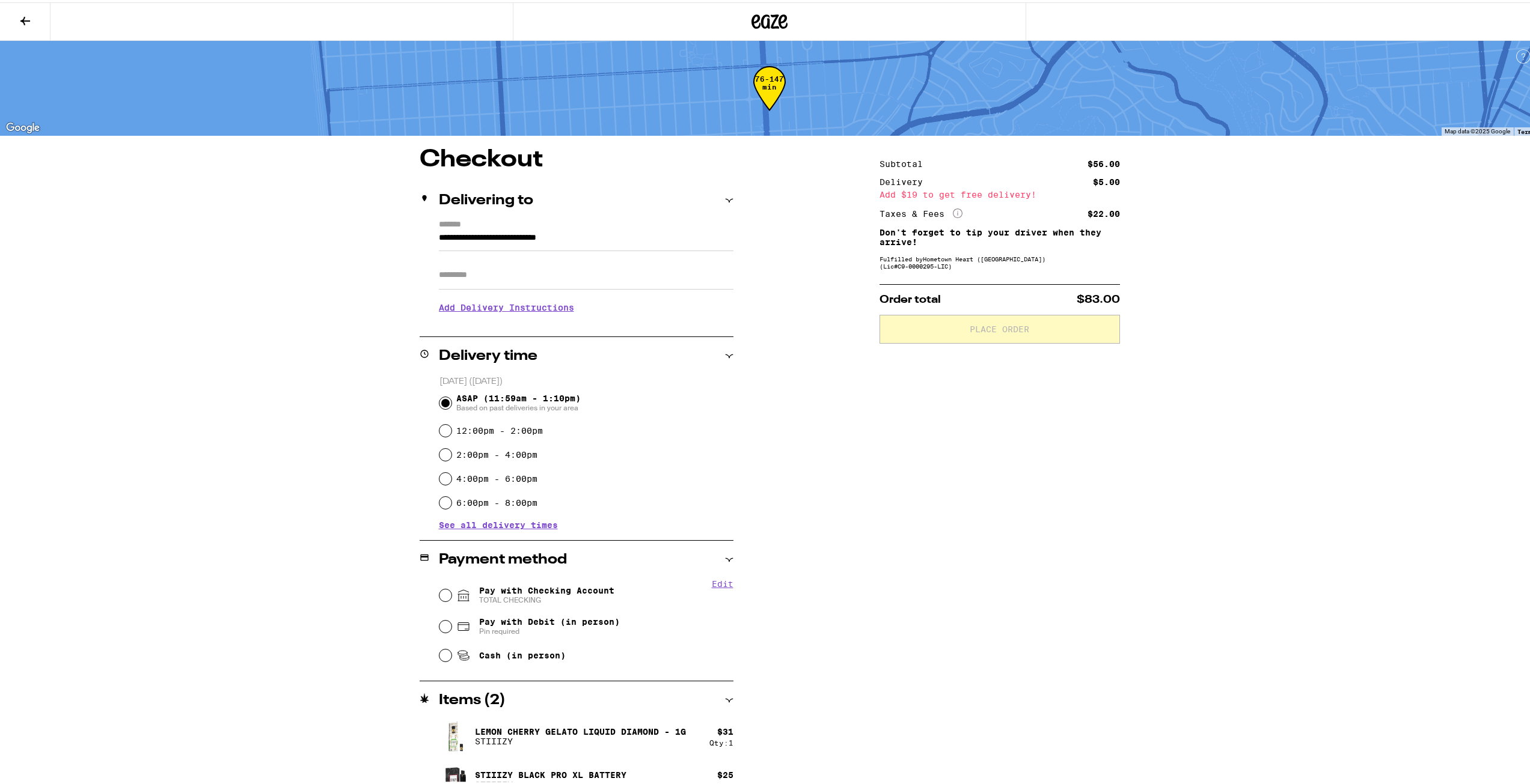
click at [513, 419] on div "12:00pm - 2:00pm" at bounding box center [586, 428] width 294 height 24
click at [439, 441] on fieldset "[DATE] ([DATE]) ASAP (11:59am - 1:10pm) Based on past deliveries in your area 1…" at bounding box center [586, 443] width 294 height 140
click at [439, 440] on div "12:00pm - 2:00pm" at bounding box center [586, 428] width 294 height 24
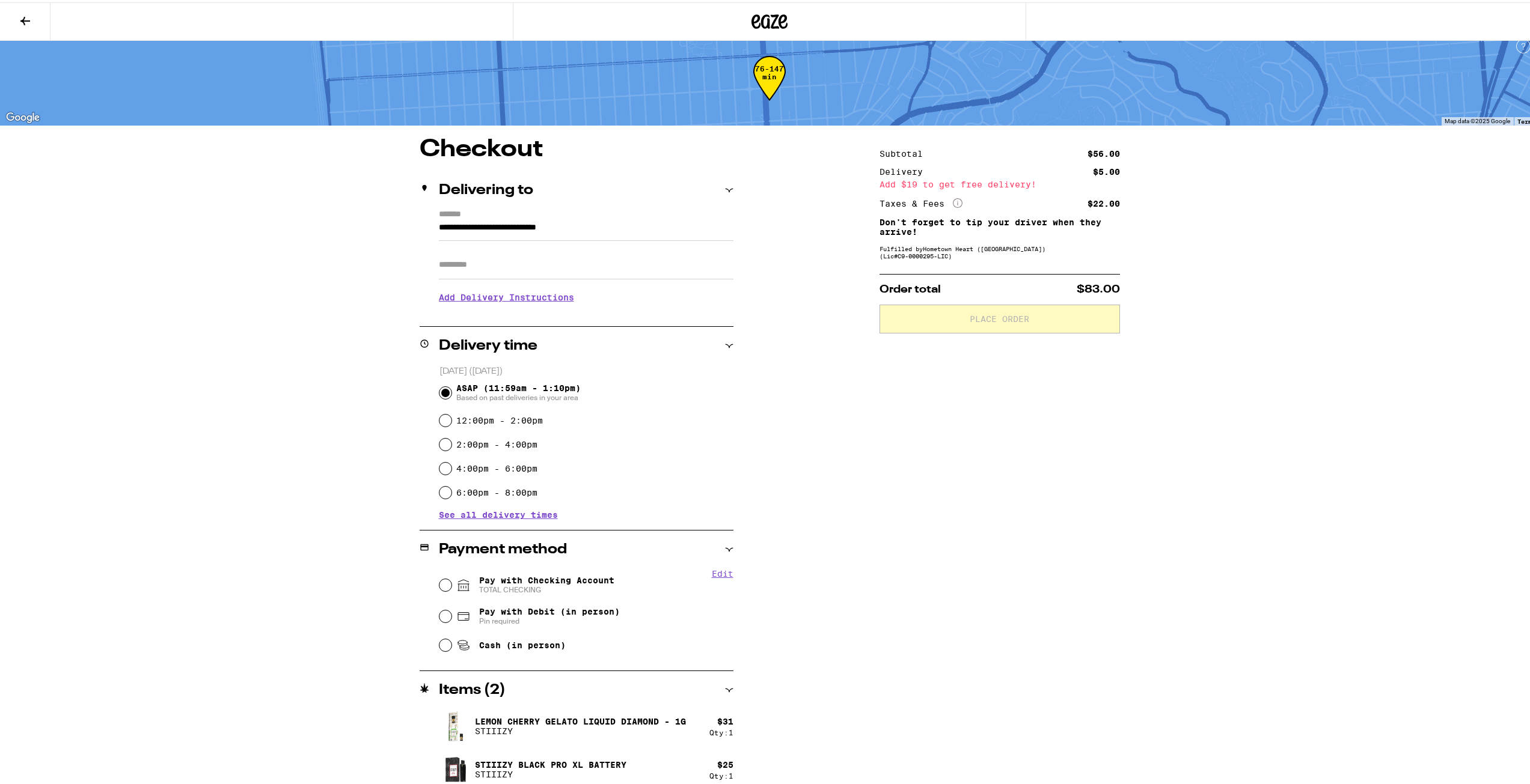
scroll to position [21, 0]
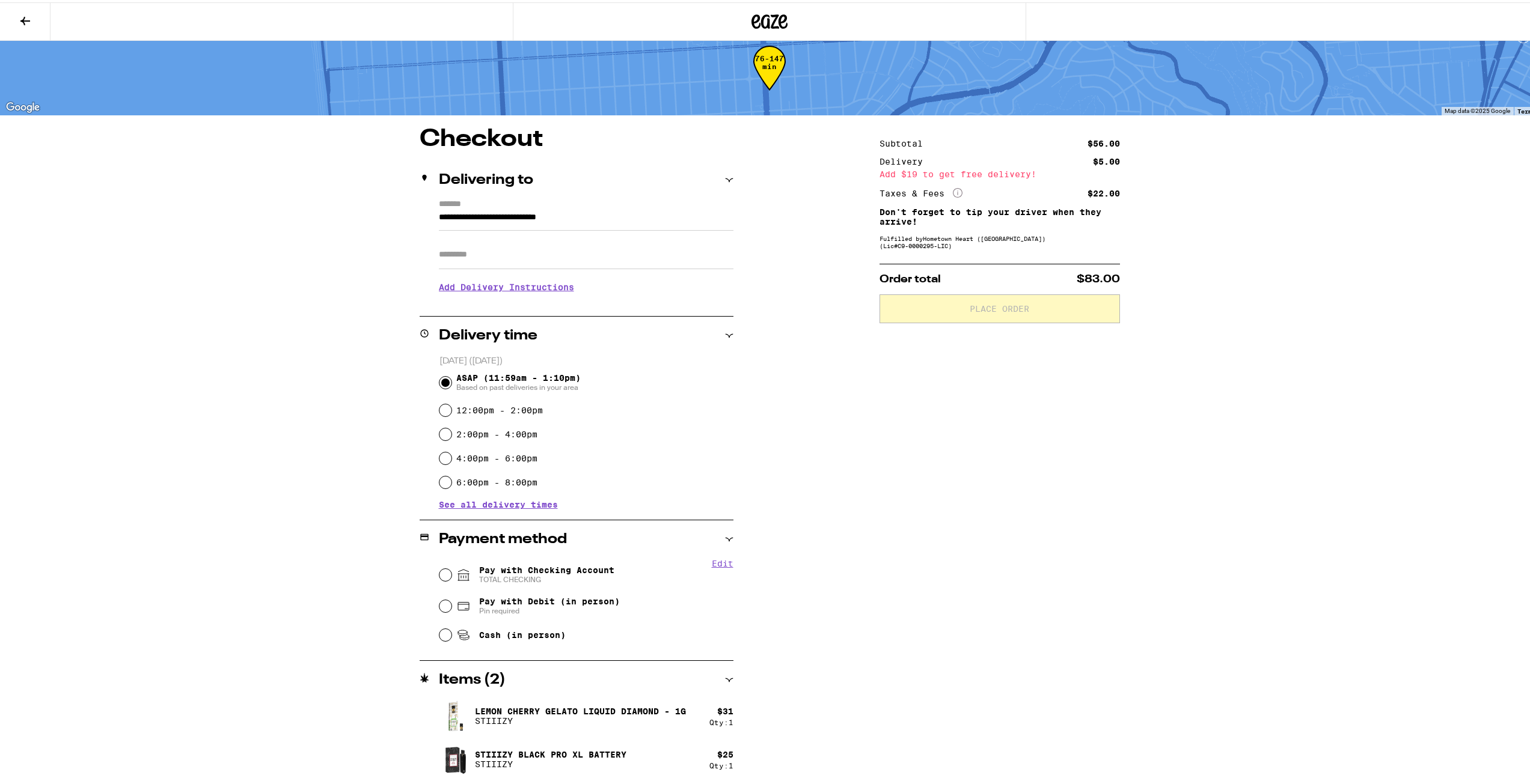
click at [479, 582] on span "TOTAL CHECKING" at bounding box center [547, 578] width 135 height 10
click at [451, 579] on input "Pay with Checking Account TOTAL CHECKING" at bounding box center [445, 573] width 12 height 12
radio input "true"
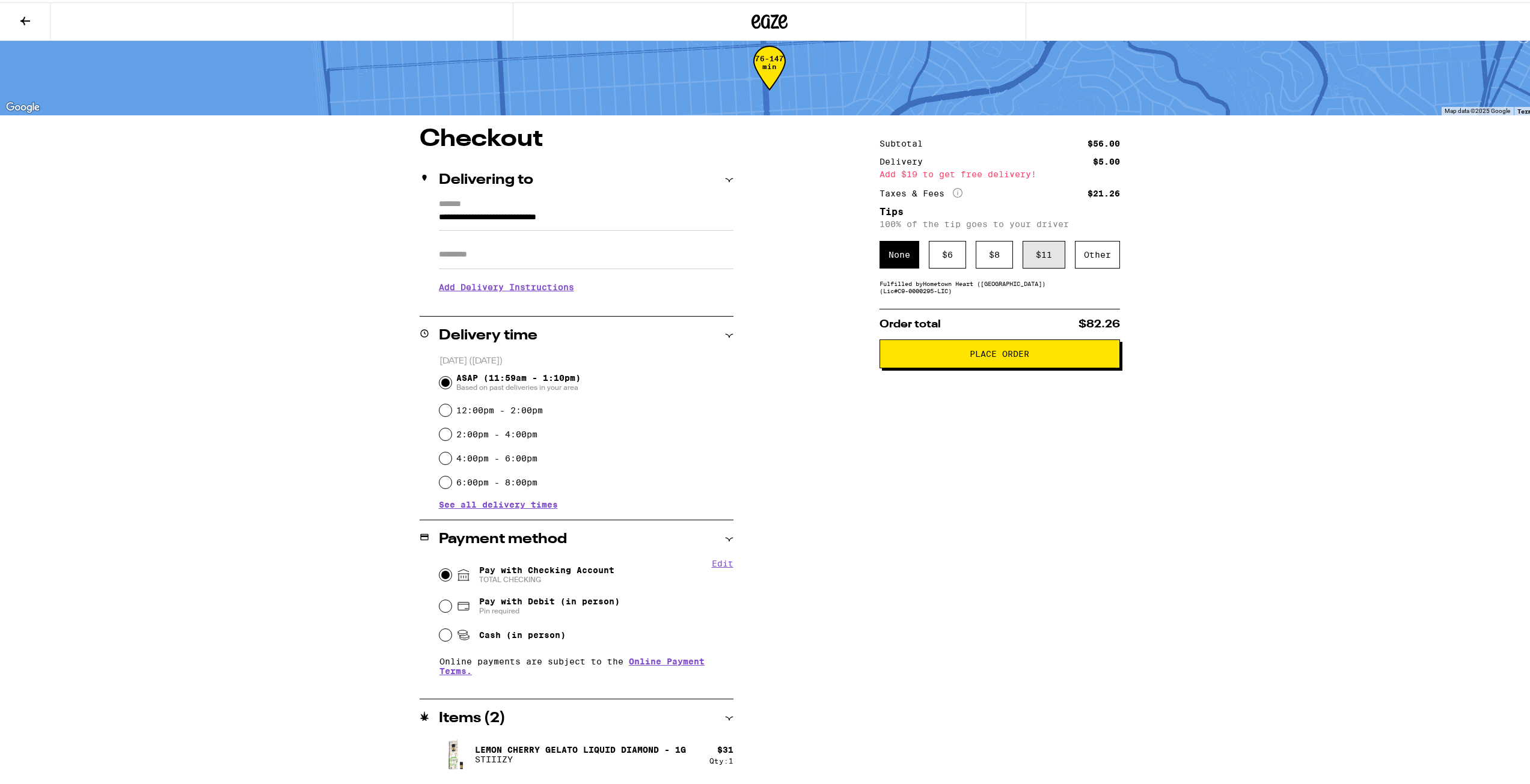
click at [1053, 240] on div "$ 11" at bounding box center [1044, 253] width 42 height 28
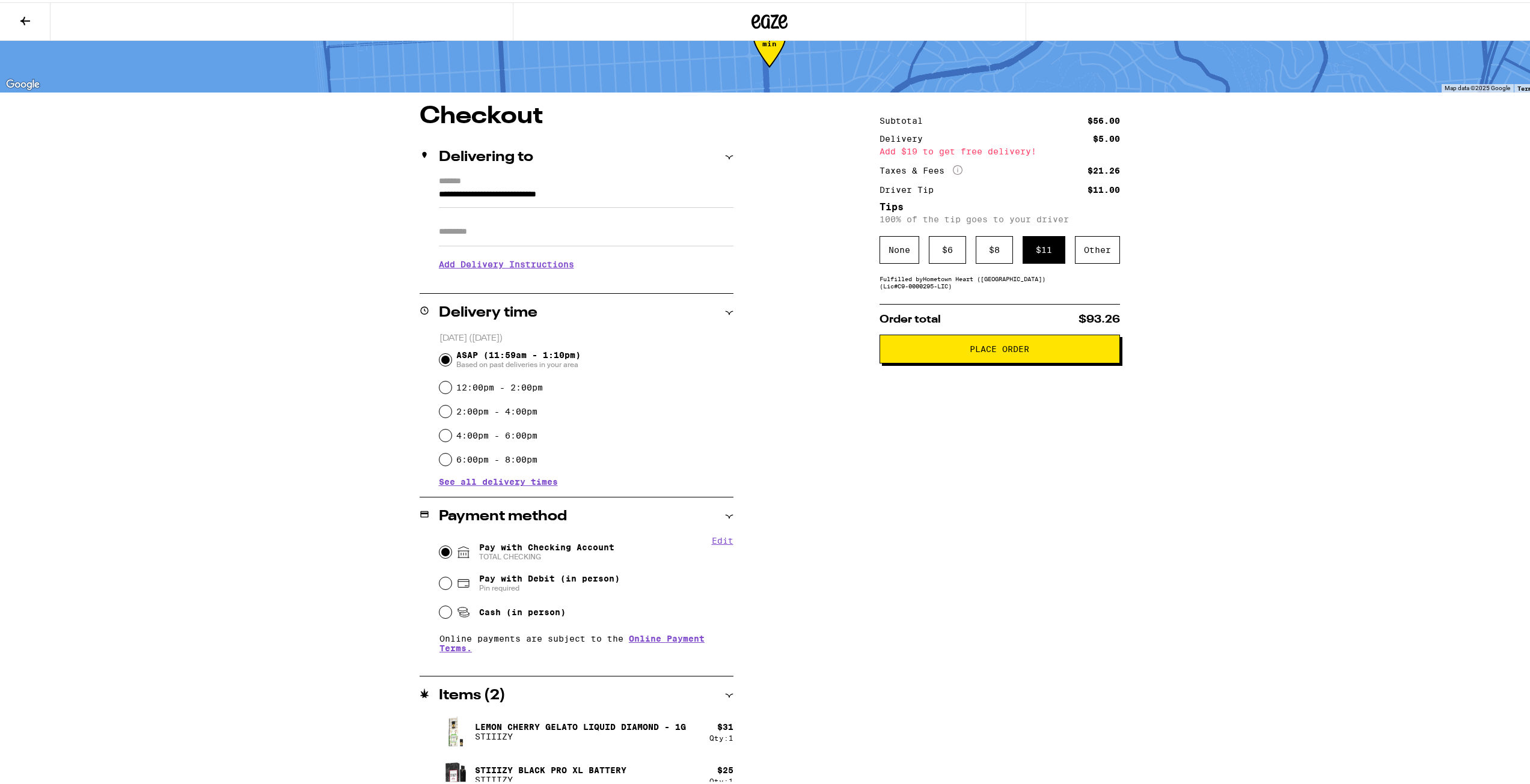
scroll to position [59, 0]
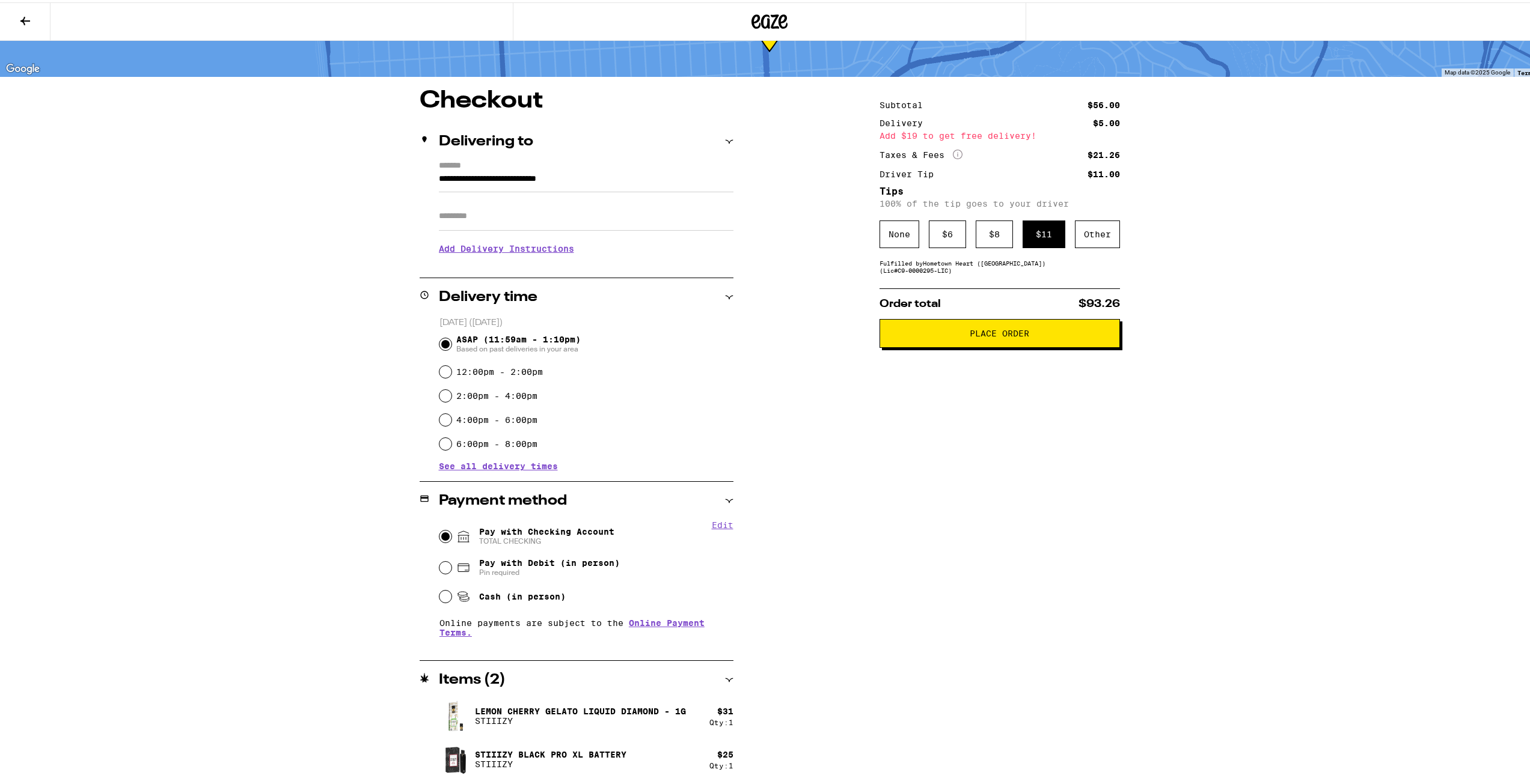
click at [1001, 317] on div "Order total $93.26 Place Order" at bounding box center [999, 316] width 240 height 60
click at [993, 331] on span "Place Order" at bounding box center [999, 331] width 60 height 9
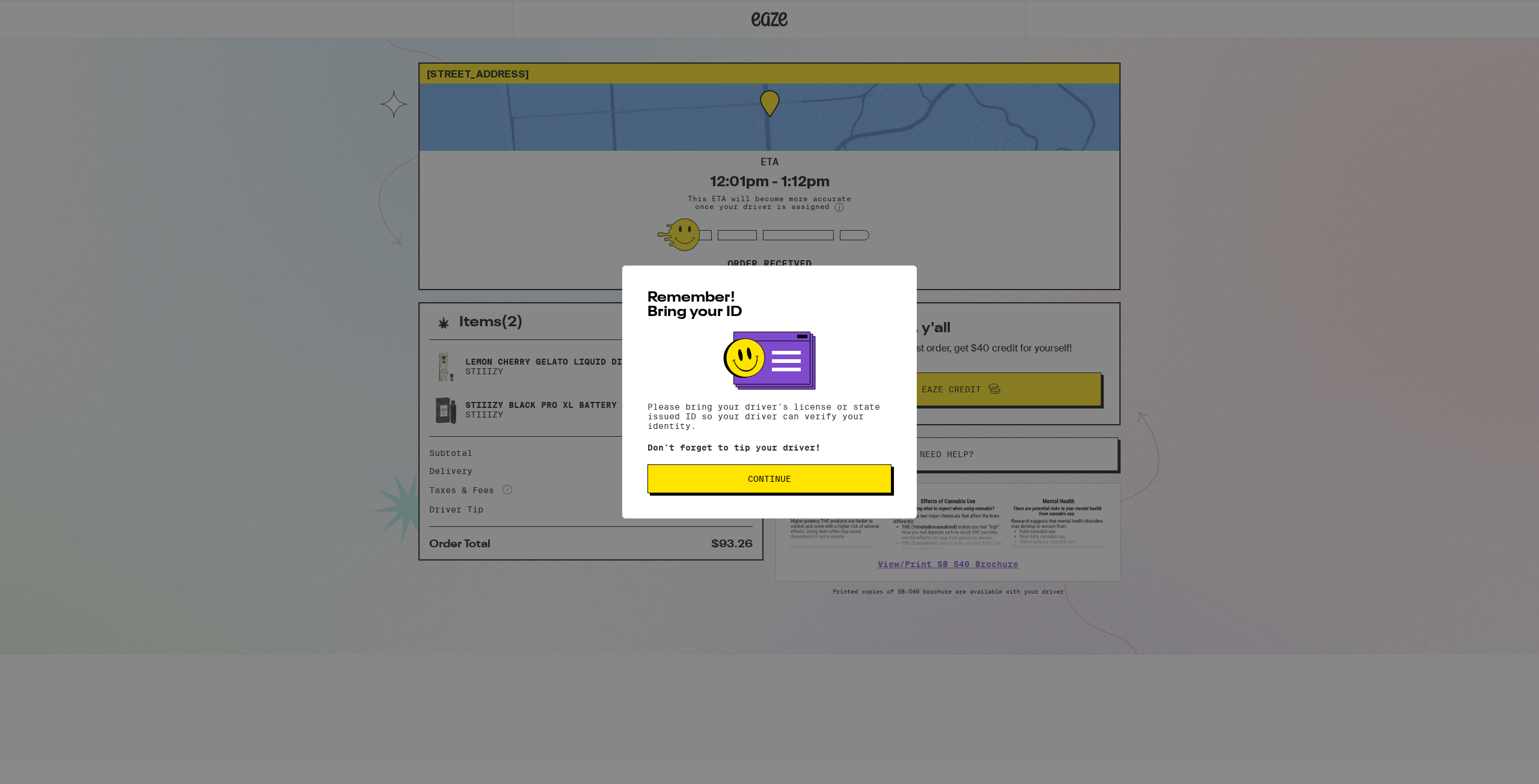
click at [817, 474] on button "Continue" at bounding box center [769, 479] width 244 height 29
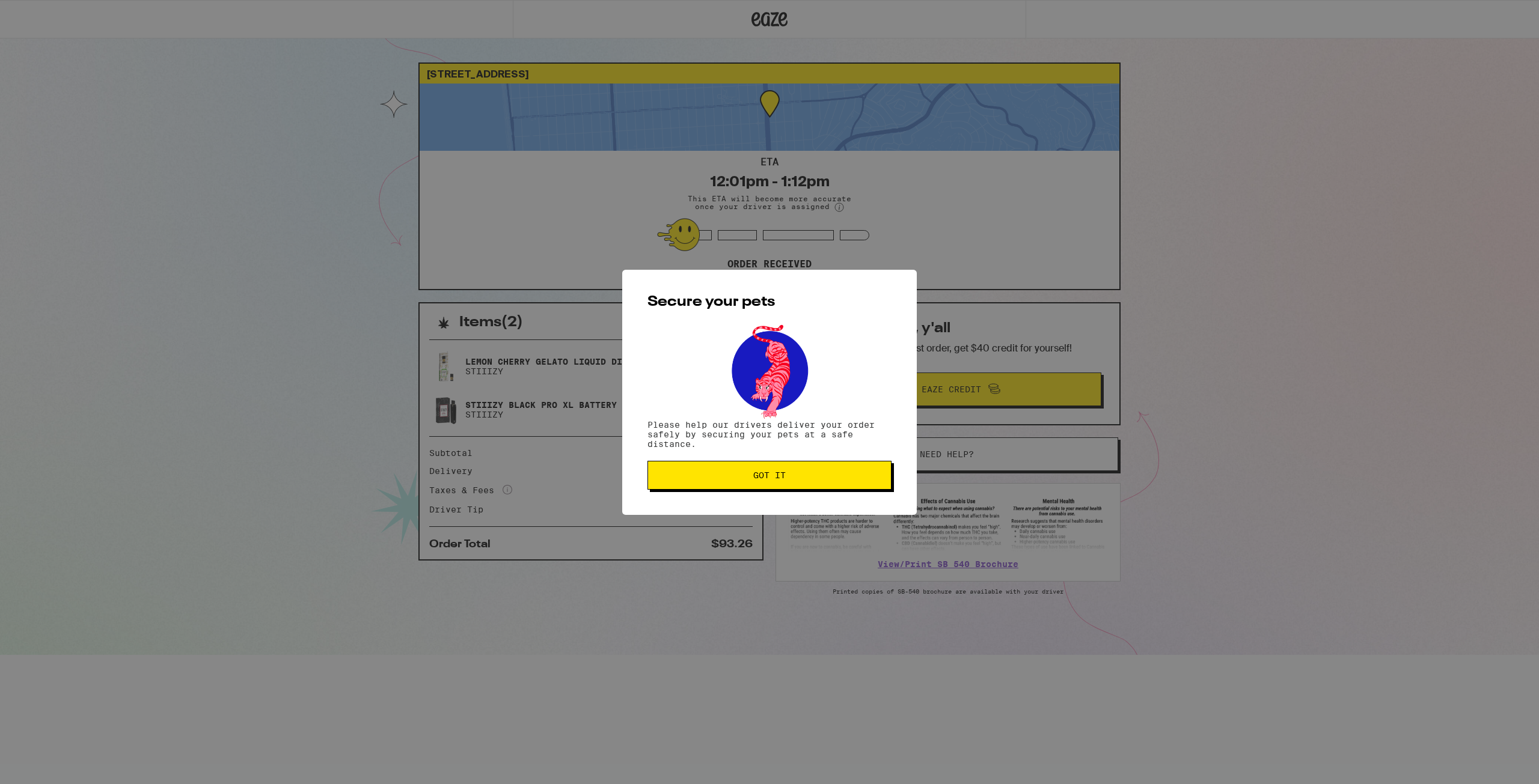
click at [817, 474] on span "Got it" at bounding box center [770, 475] width 224 height 9
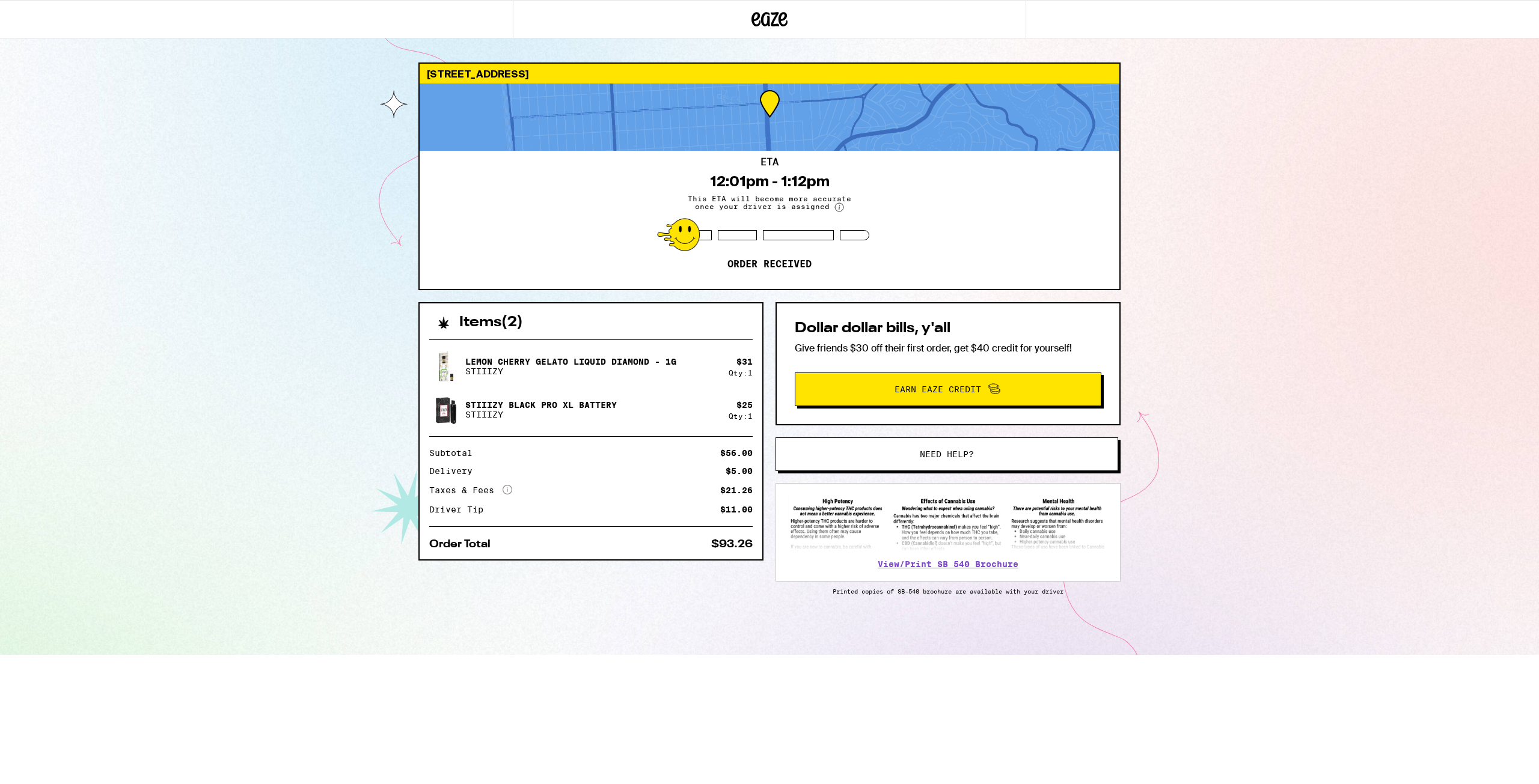
click at [751, 153] on div "ETA 12:01pm - 1:12pm This ETA will become more accurate once your driver is ass…" at bounding box center [769, 220] width 700 height 138
click at [949, 246] on div "ETA 12:01pm - 1:12pm This ETA will become more accurate once your driver is ass…" at bounding box center [769, 220] width 700 height 138
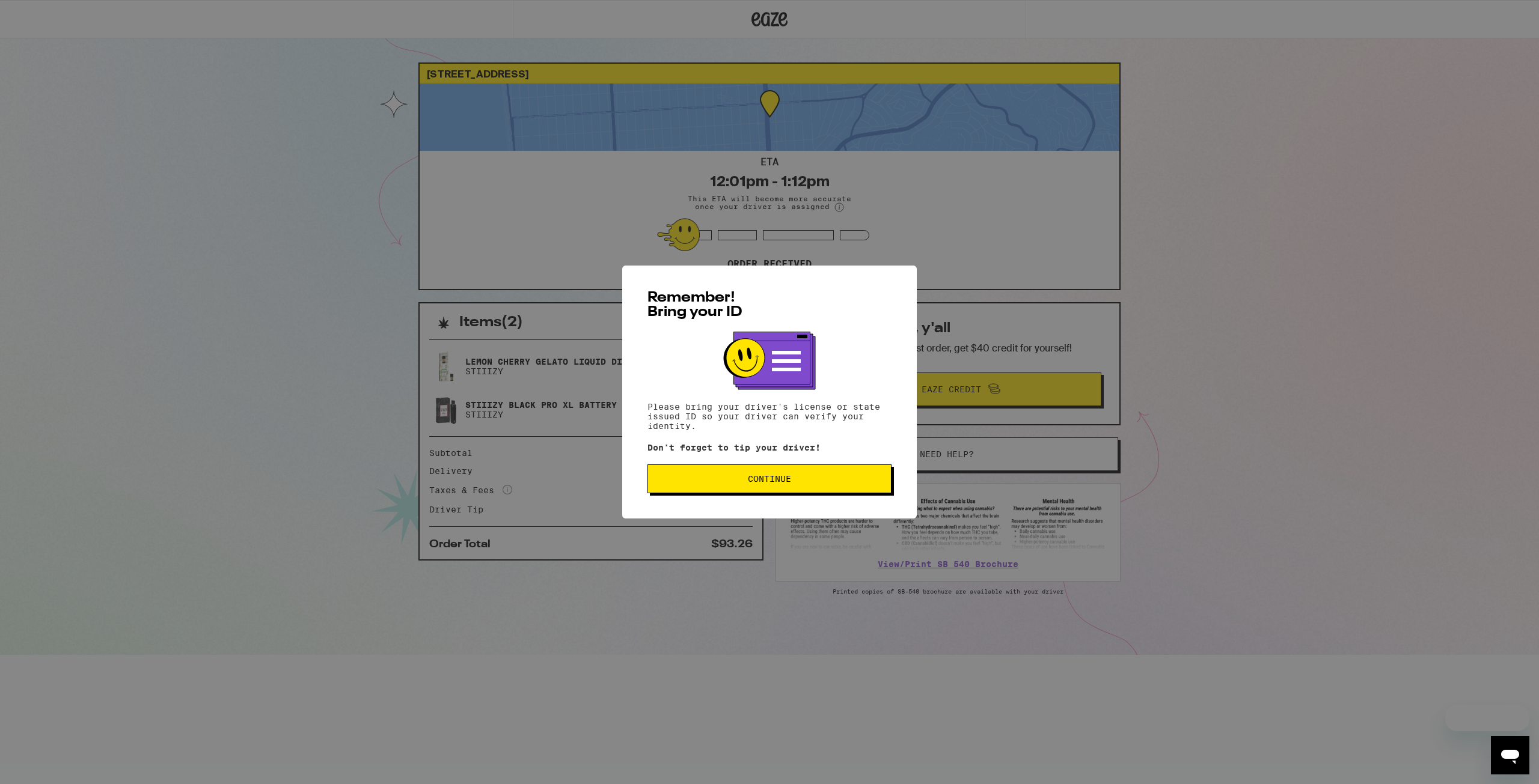
click at [986, 216] on div "Remember! Bring your ID Please bring your driver's license or state issued ID s…" at bounding box center [769, 392] width 1539 height 784
